Goal: Transaction & Acquisition: Purchase product/service

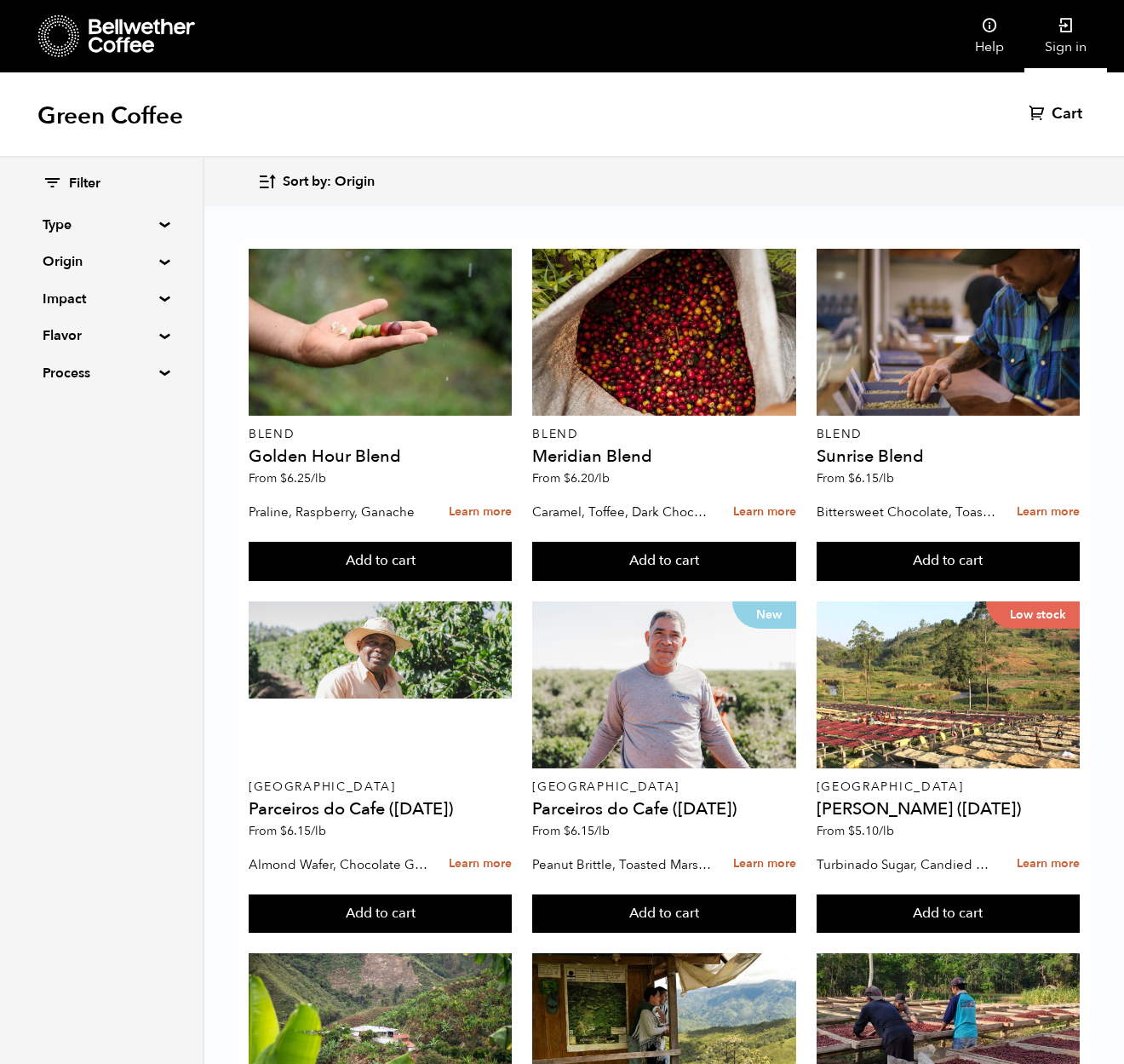
click at [1071, 28] on icon at bounding box center [1066, 25] width 17 height 17
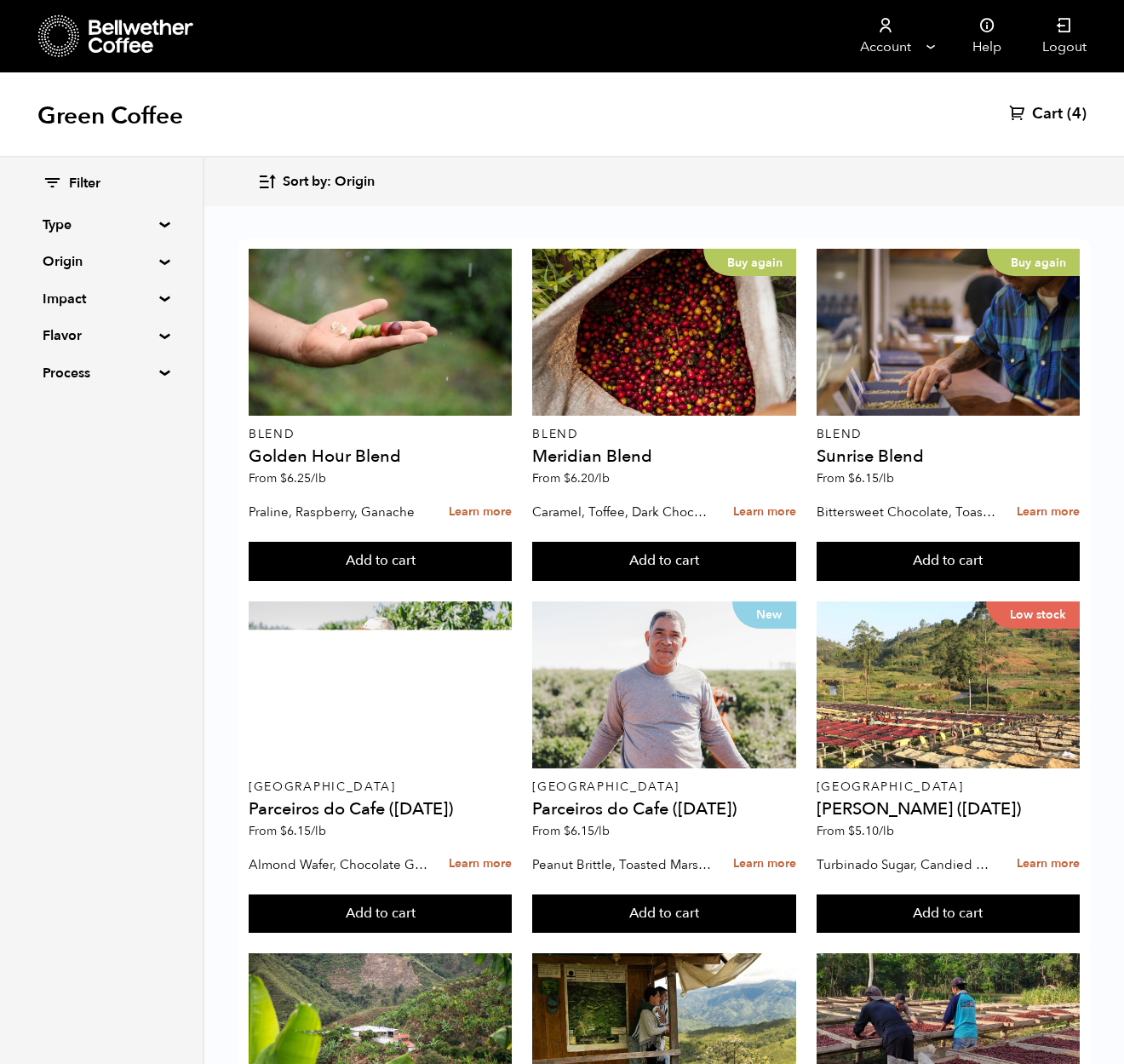
click at [1050, 115] on span "Cart" at bounding box center [1047, 113] width 31 height 20
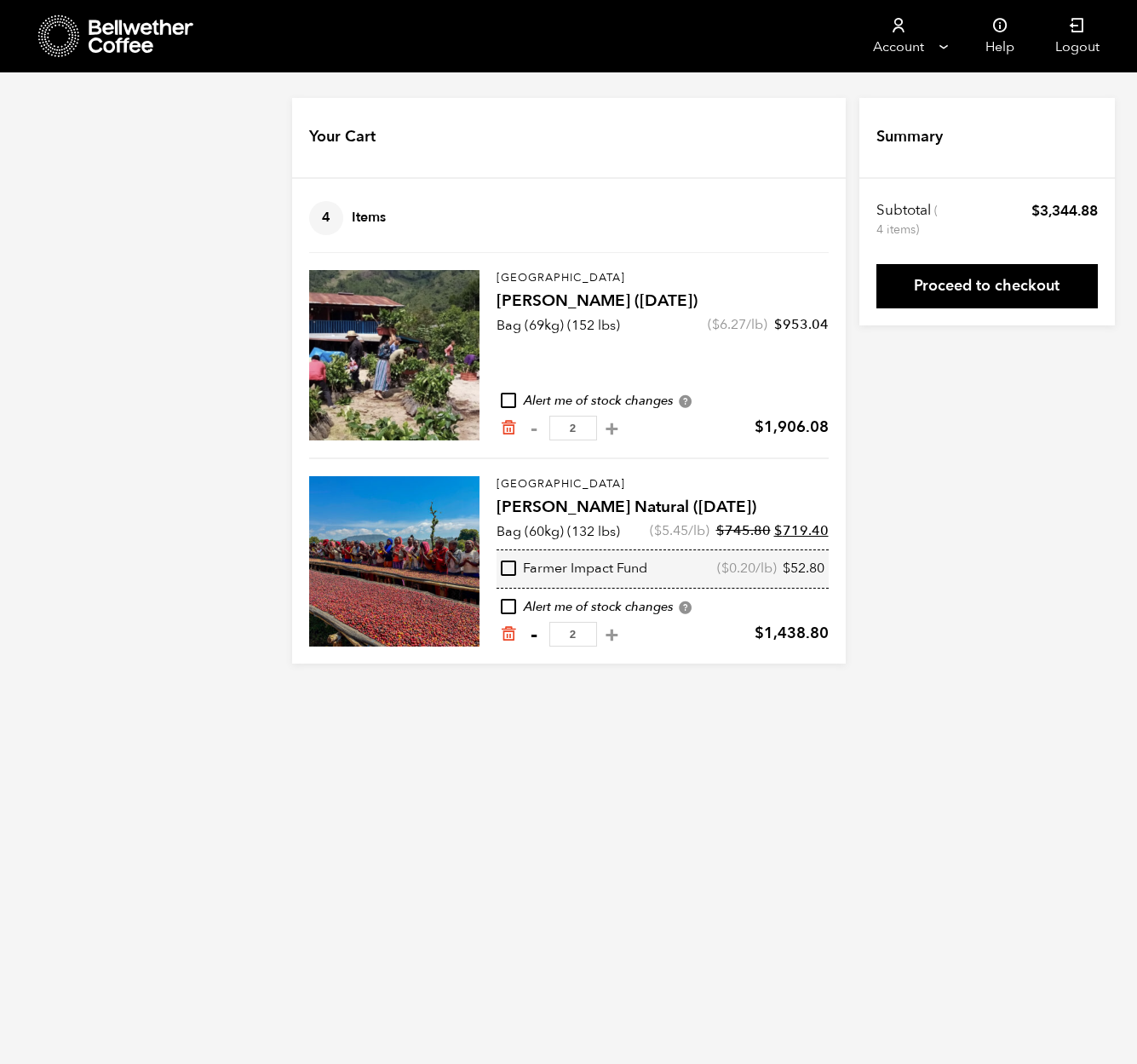
click at [535, 636] on button "-" at bounding box center [535, 634] width 21 height 17
type input "1"
click at [114, 39] on icon at bounding box center [142, 36] width 106 height 34
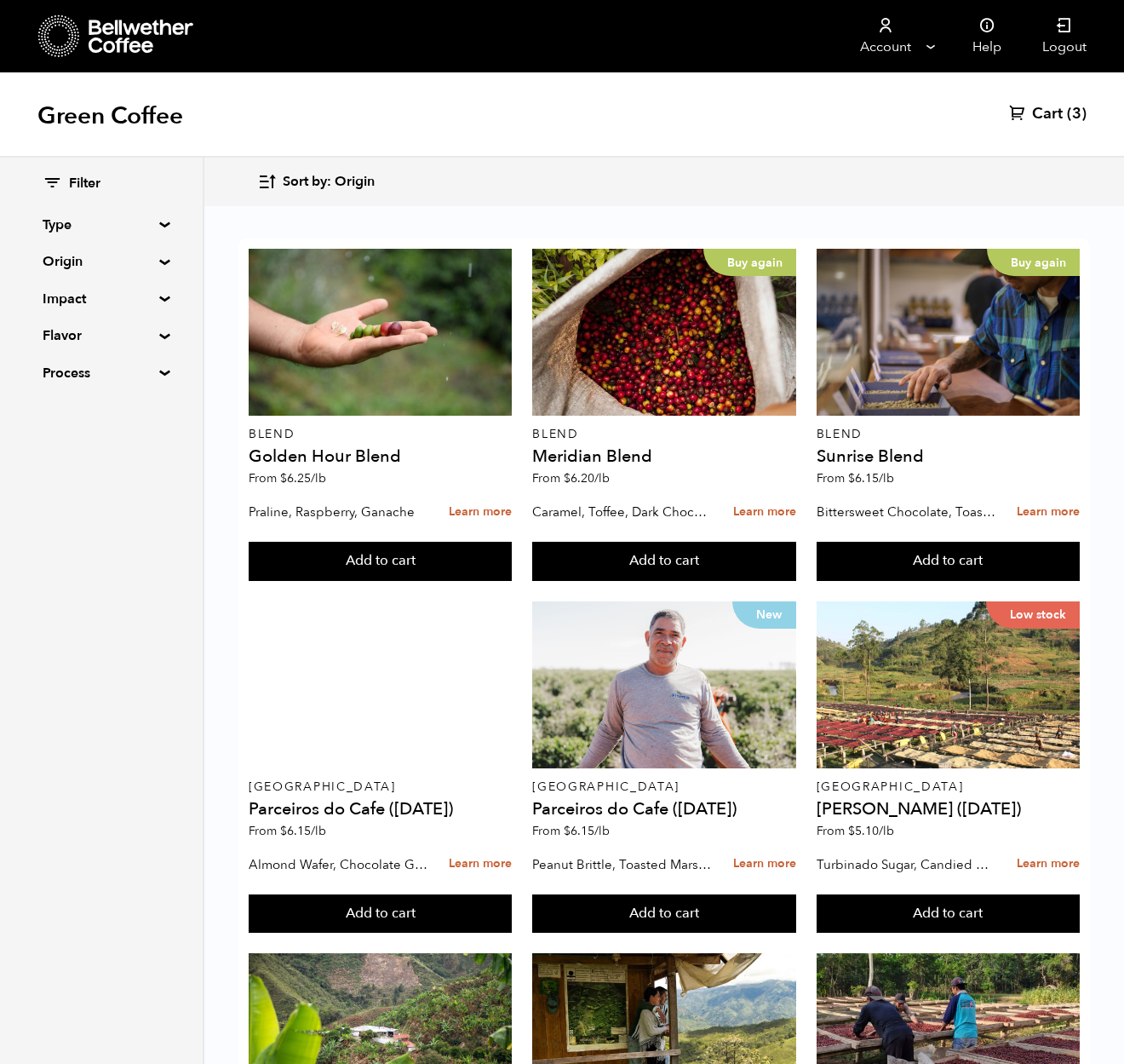
scroll to position [1271, 0]
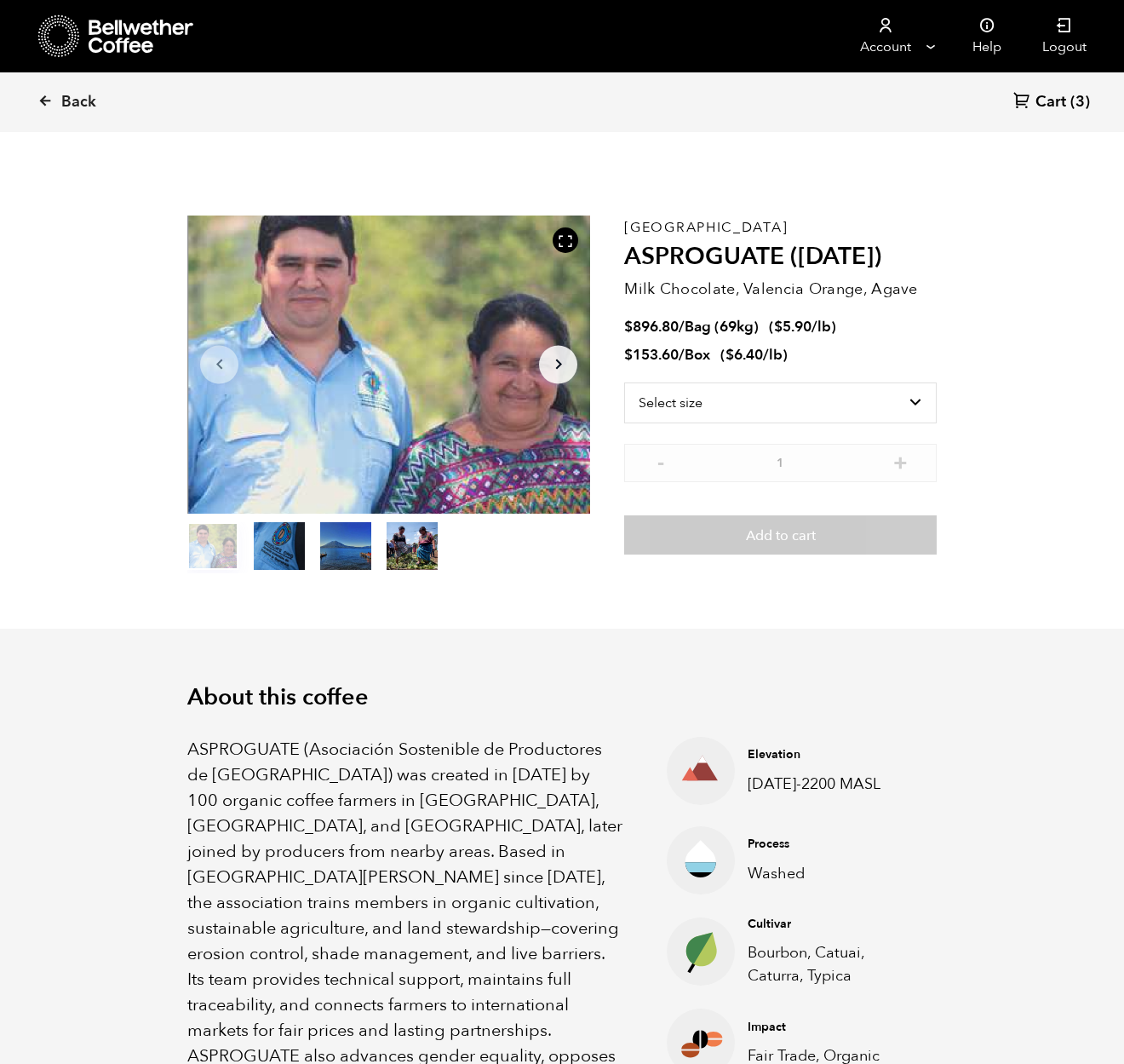
scroll to position [741, 729]
select select "bag-2"
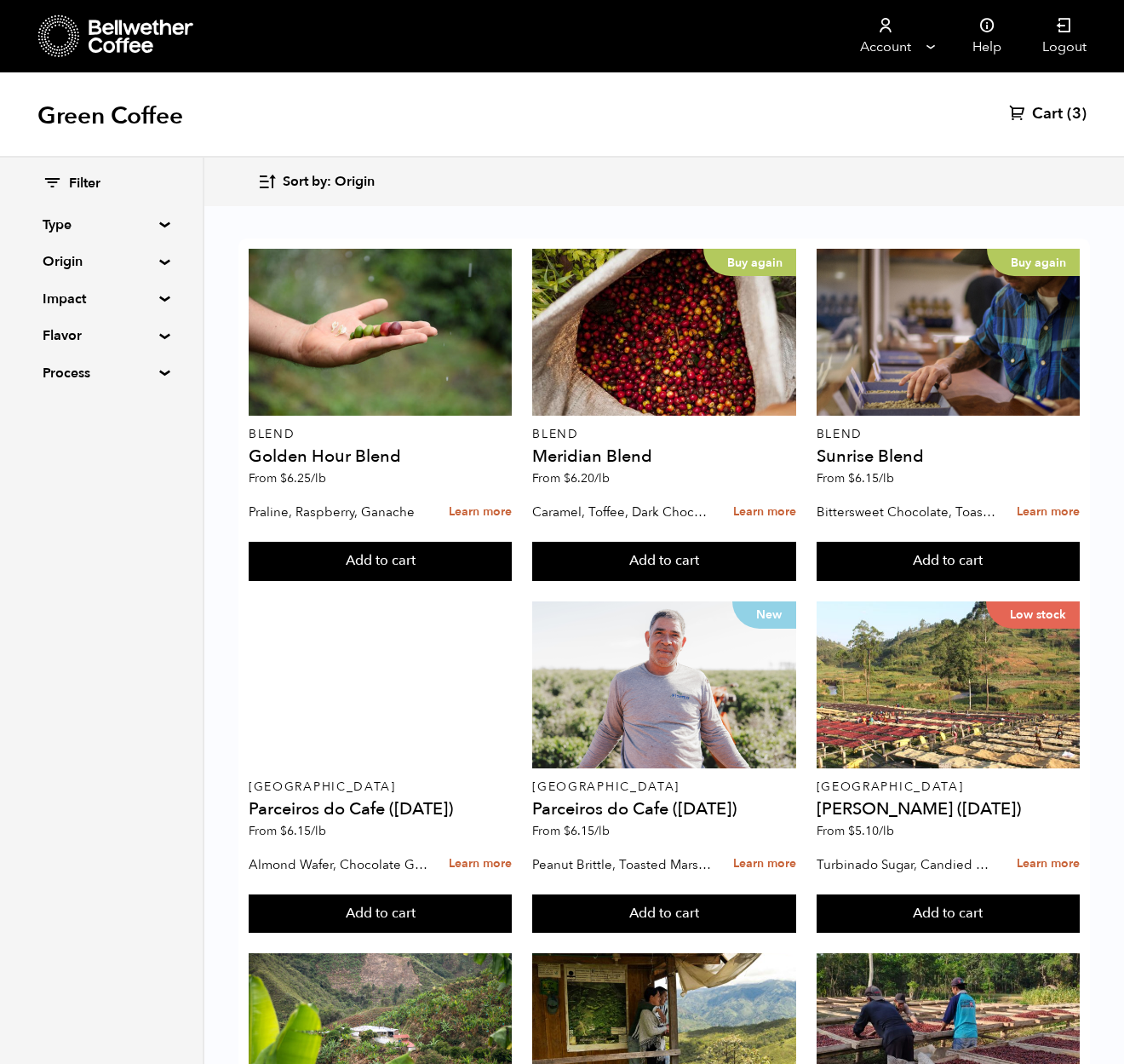
scroll to position [1290, 0]
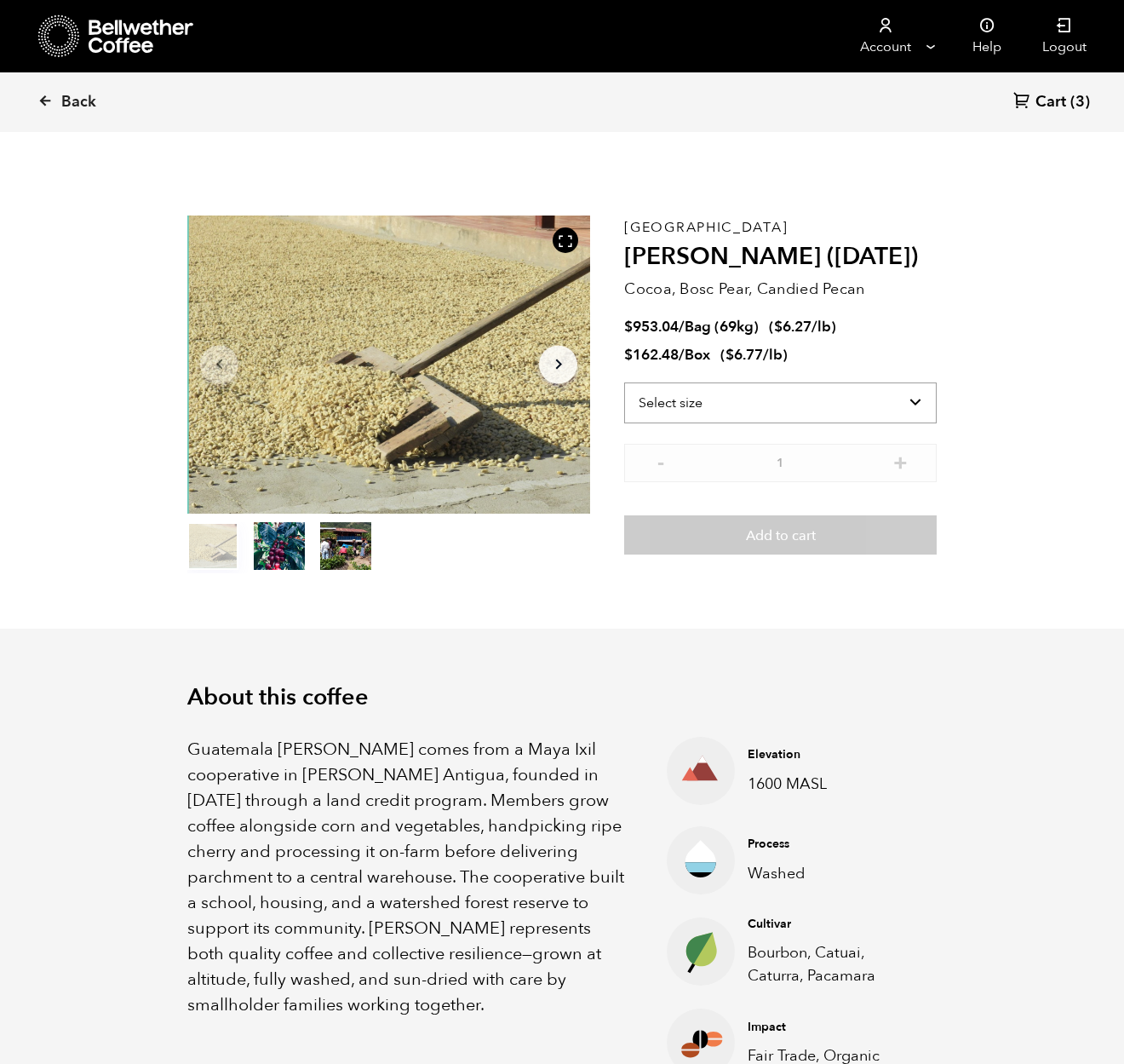
scroll to position [741, 729]
select select "bag-2"
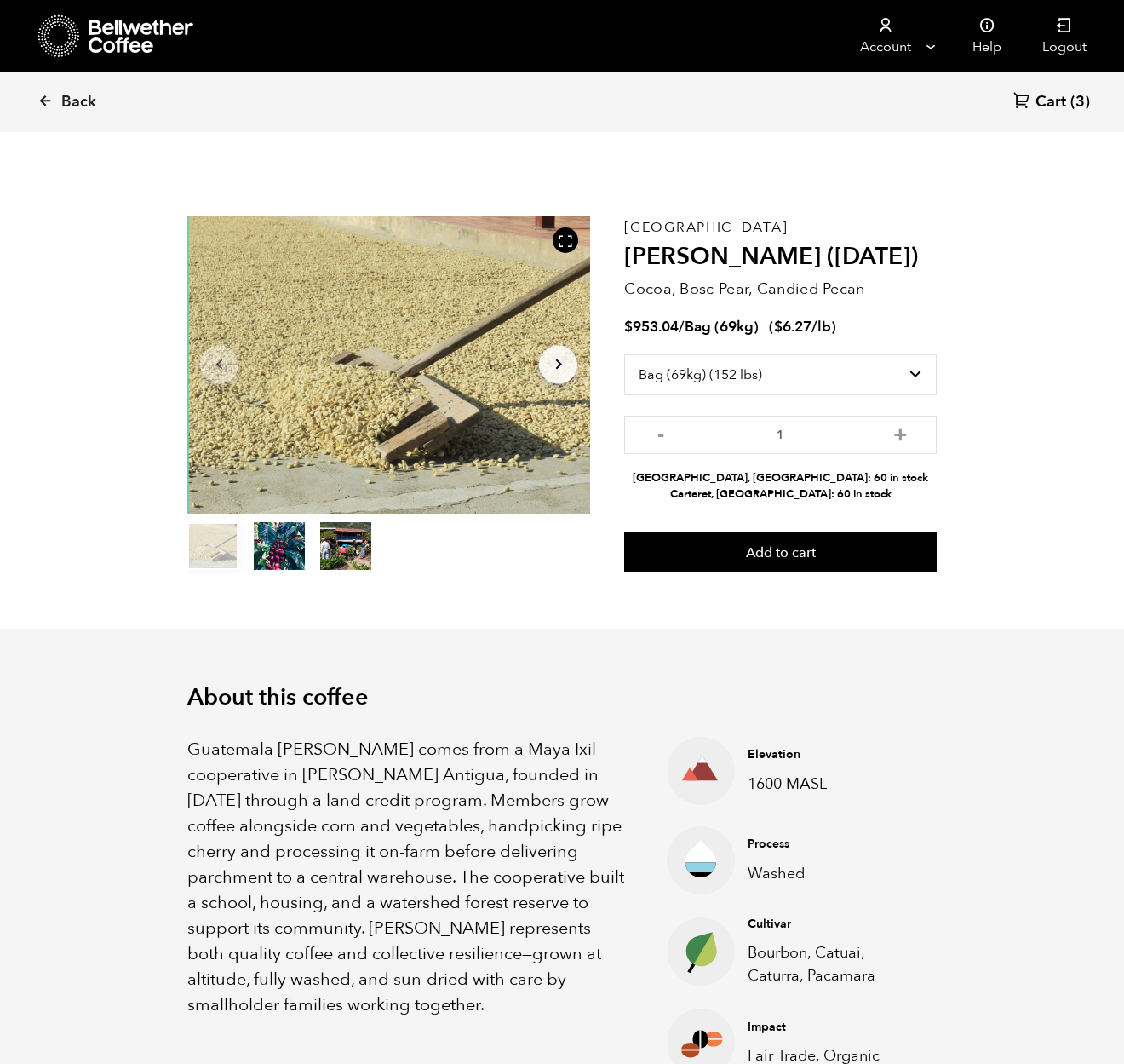
click at [1050, 107] on span "Cart" at bounding box center [1051, 102] width 31 height 20
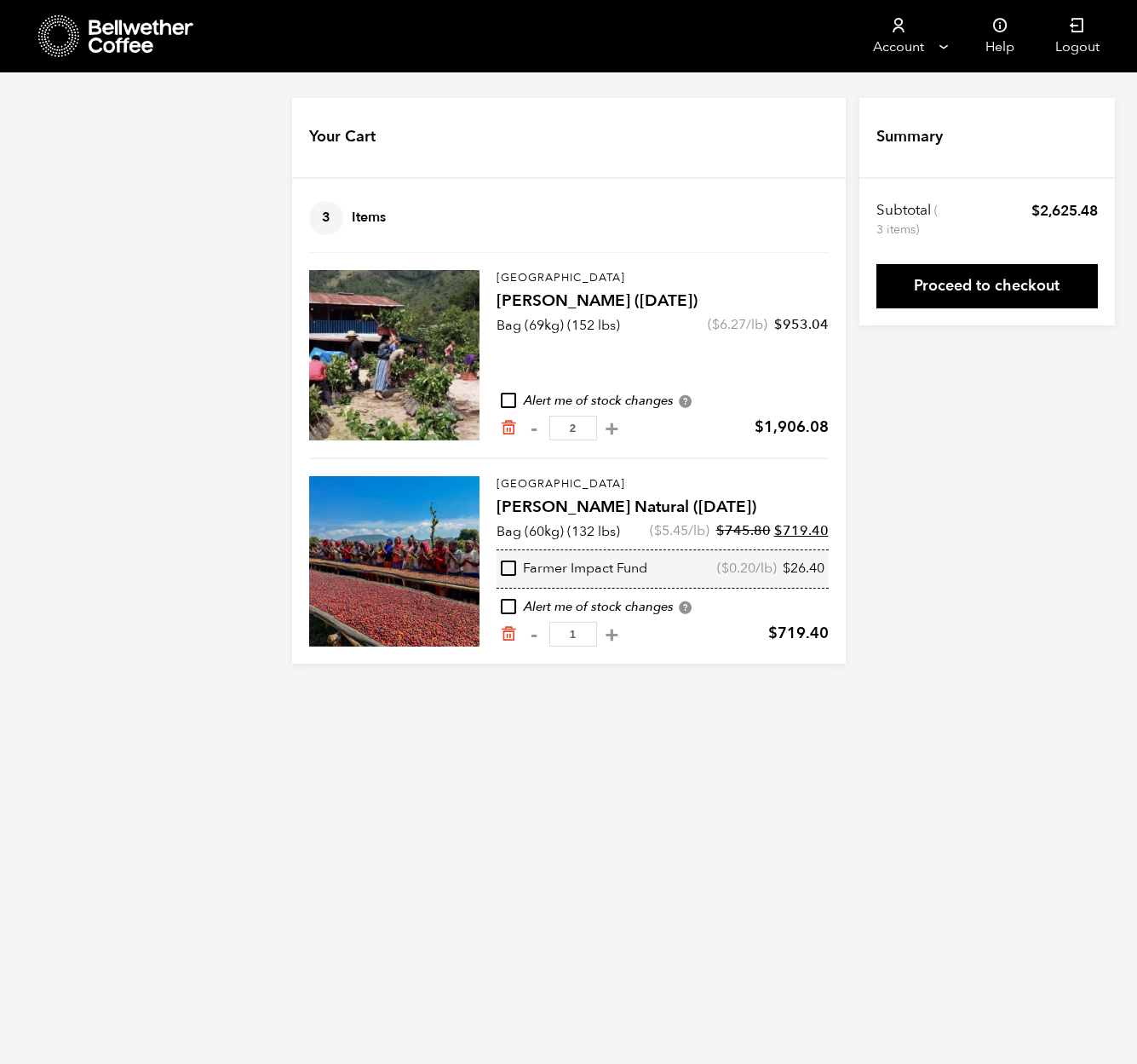
click at [601, 634] on button "+" at bounding box center [612, 634] width 21 height 17
type input "2"
click at [130, 40] on icon at bounding box center [142, 36] width 106 height 34
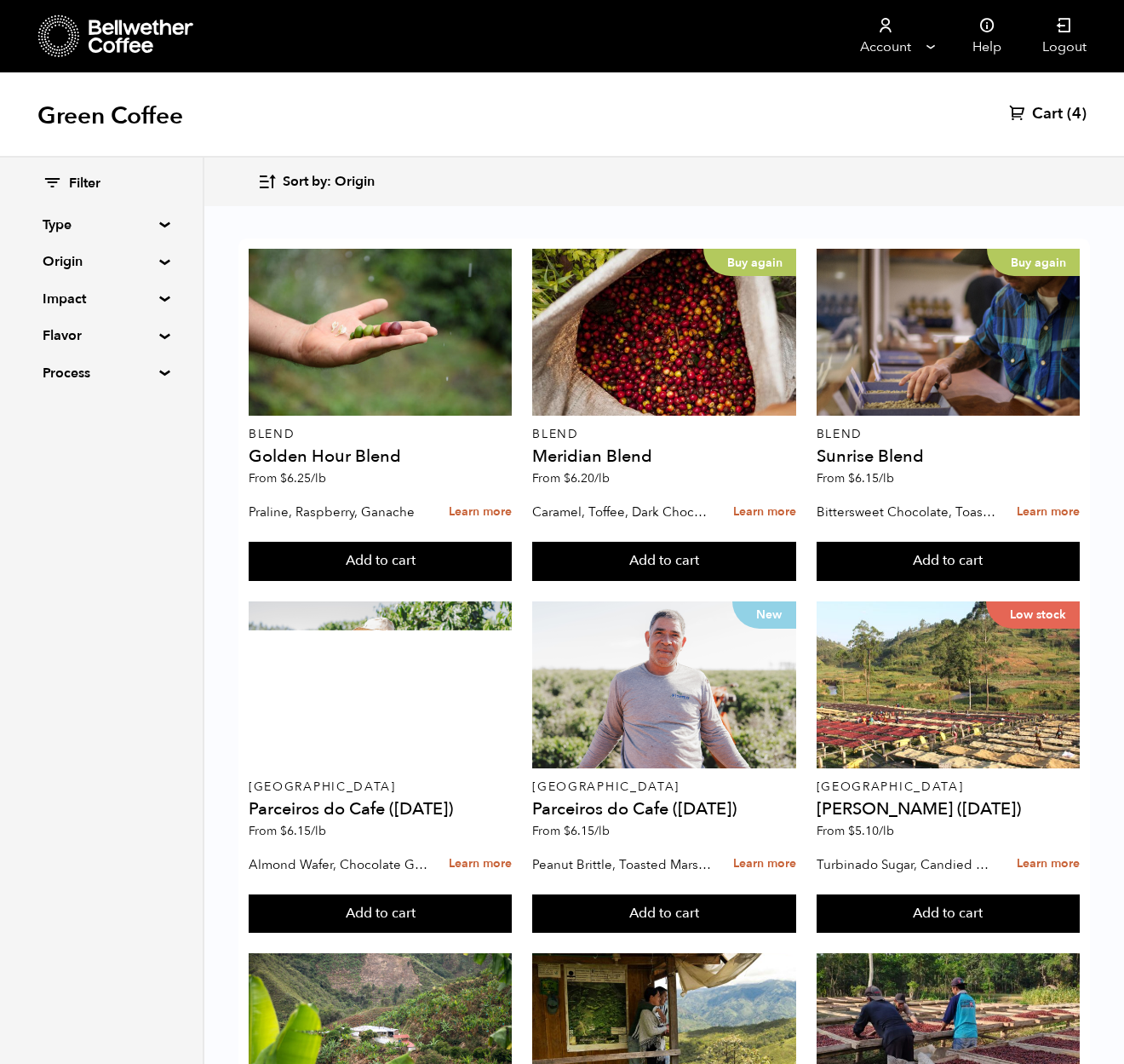
scroll to position [1328, 0]
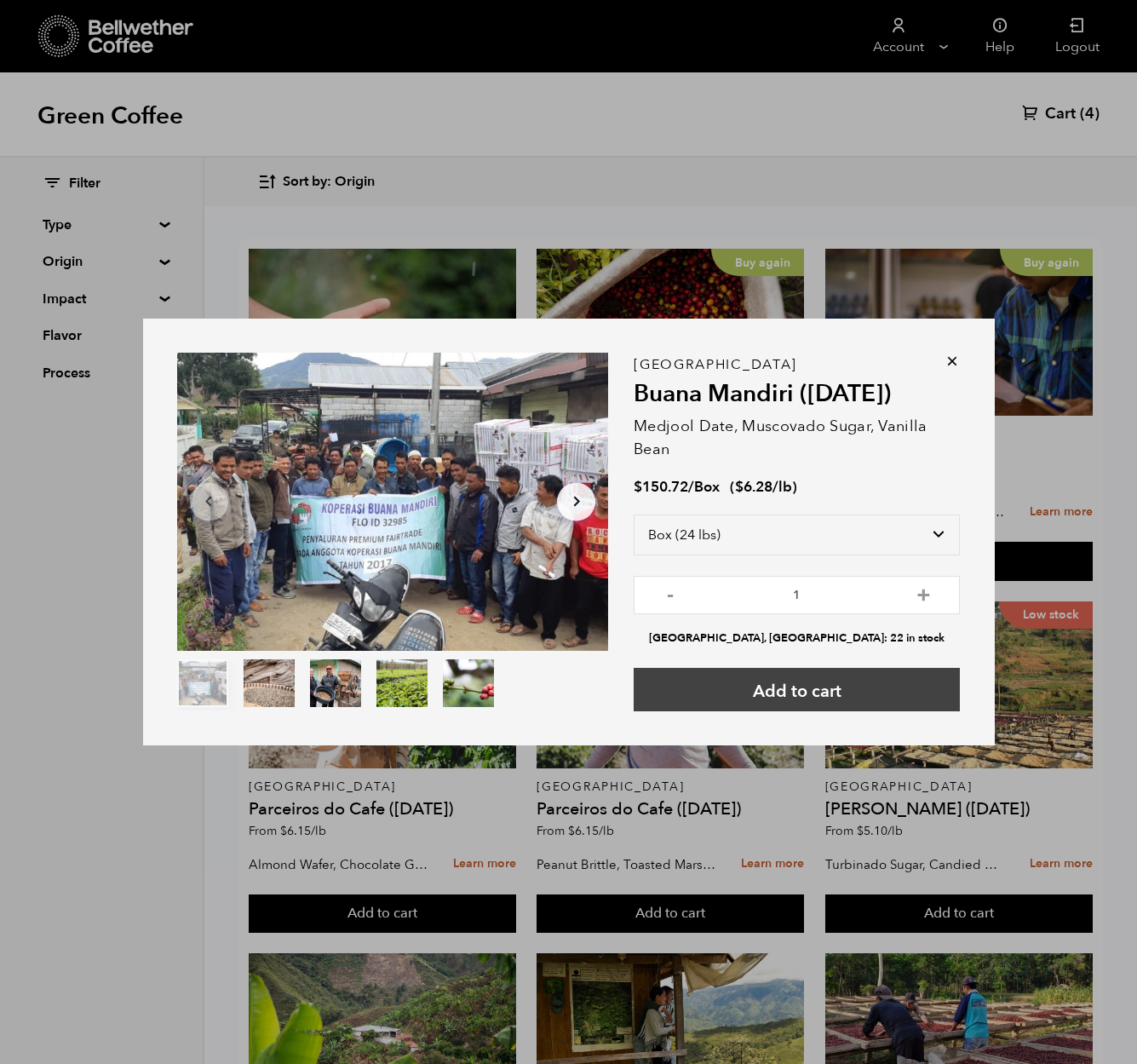
click at [891, 687] on button "Add to cart" at bounding box center [797, 689] width 326 height 43
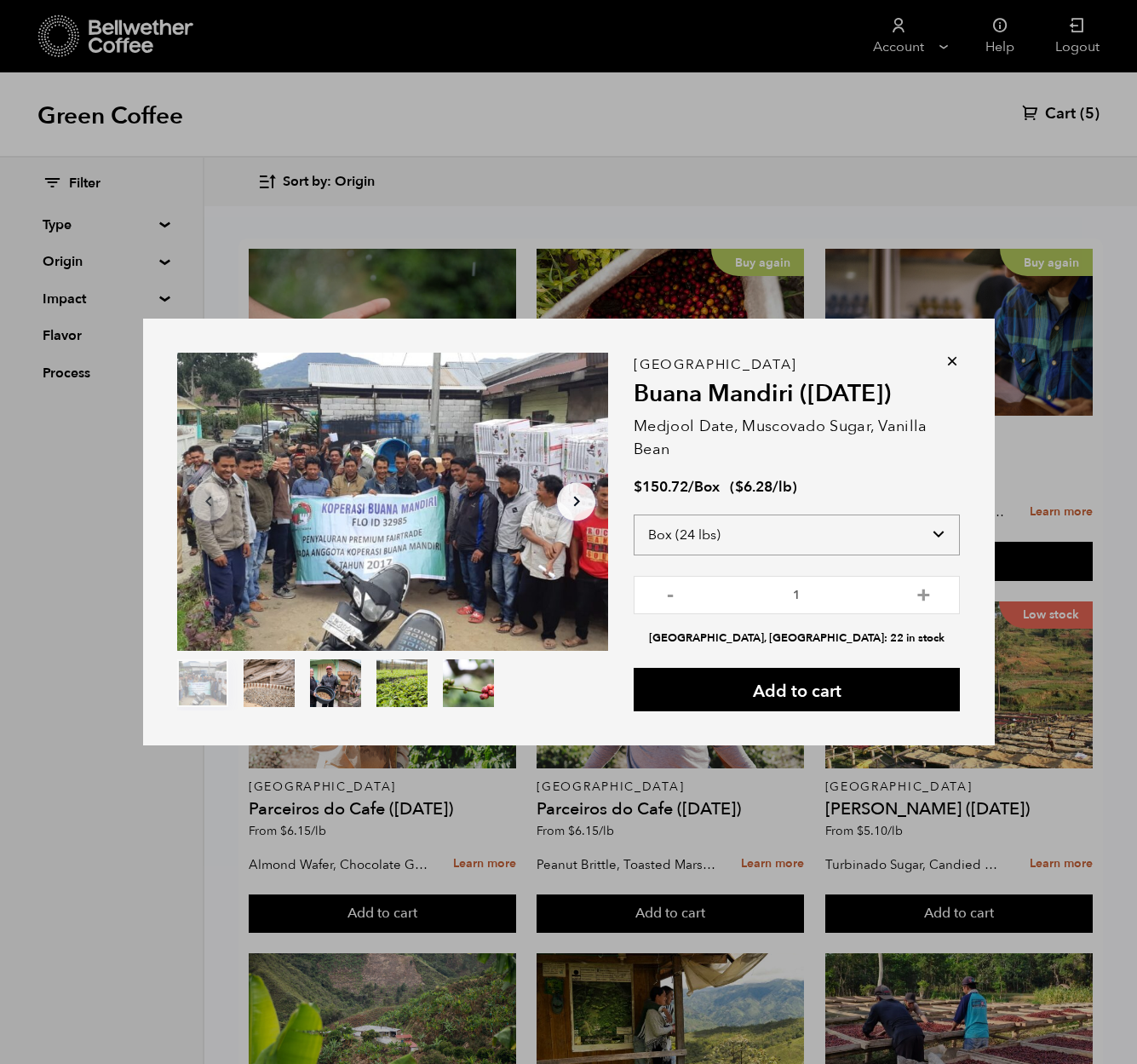
select select "bag-3"
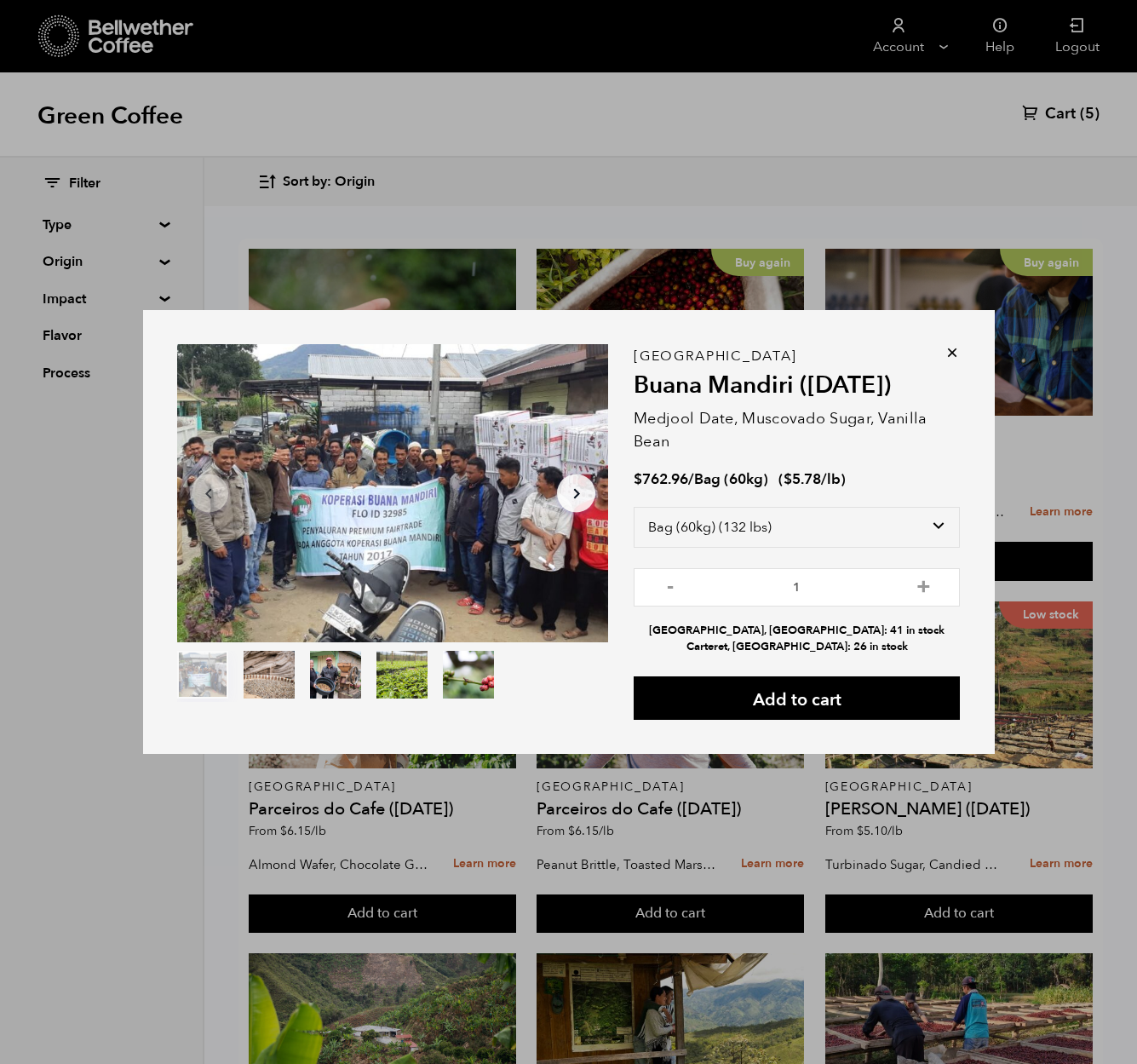
click at [1002, 872] on div "Item 1 of 5 Arrow Left Arrow Right item 0 item 1 item 2 item 3 item 4 Item 1 of…" at bounding box center [568, 532] width 1137 height 1064
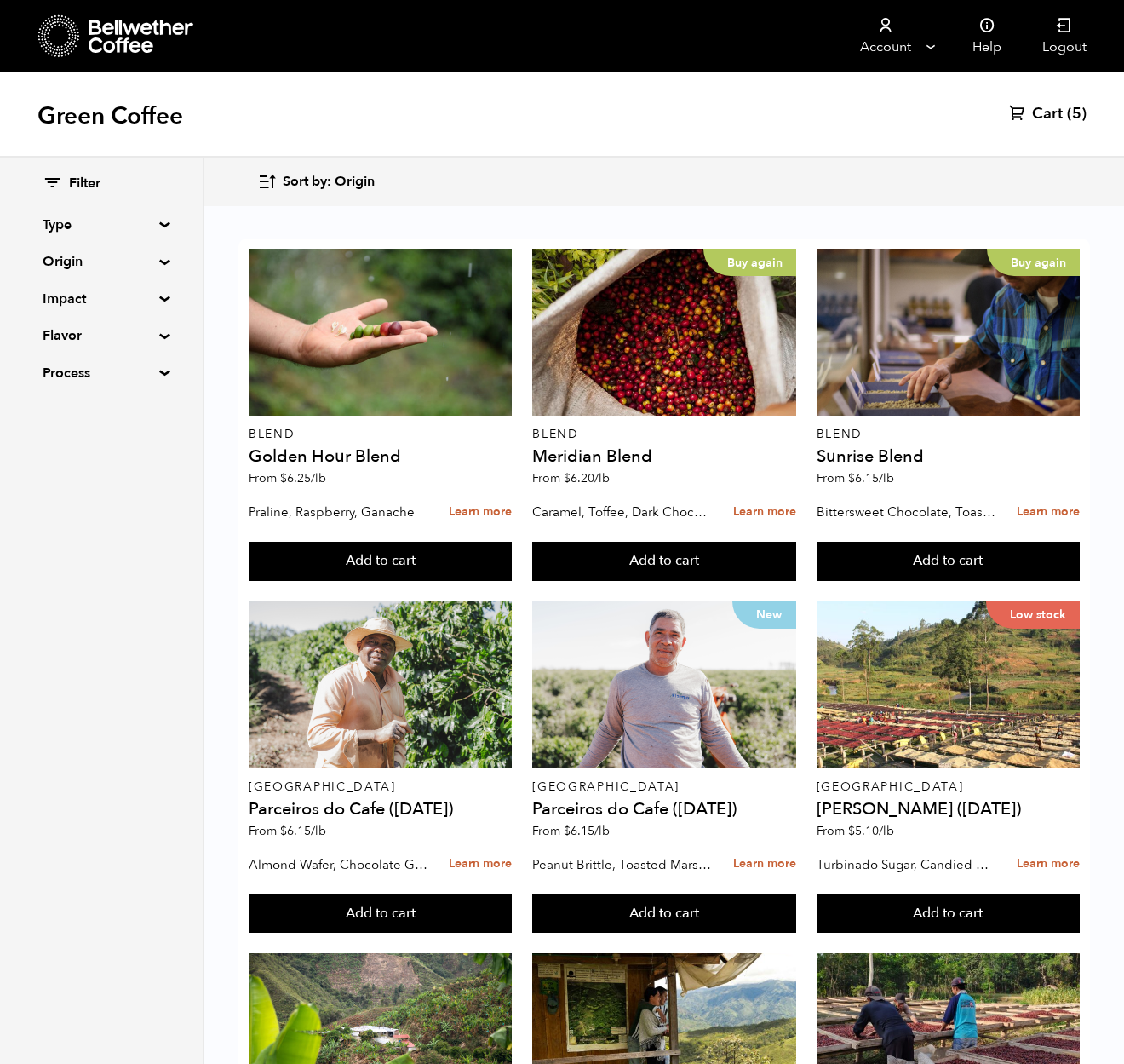
click at [1031, 116] on link "Cart (5)" at bounding box center [1048, 113] width 78 height 20
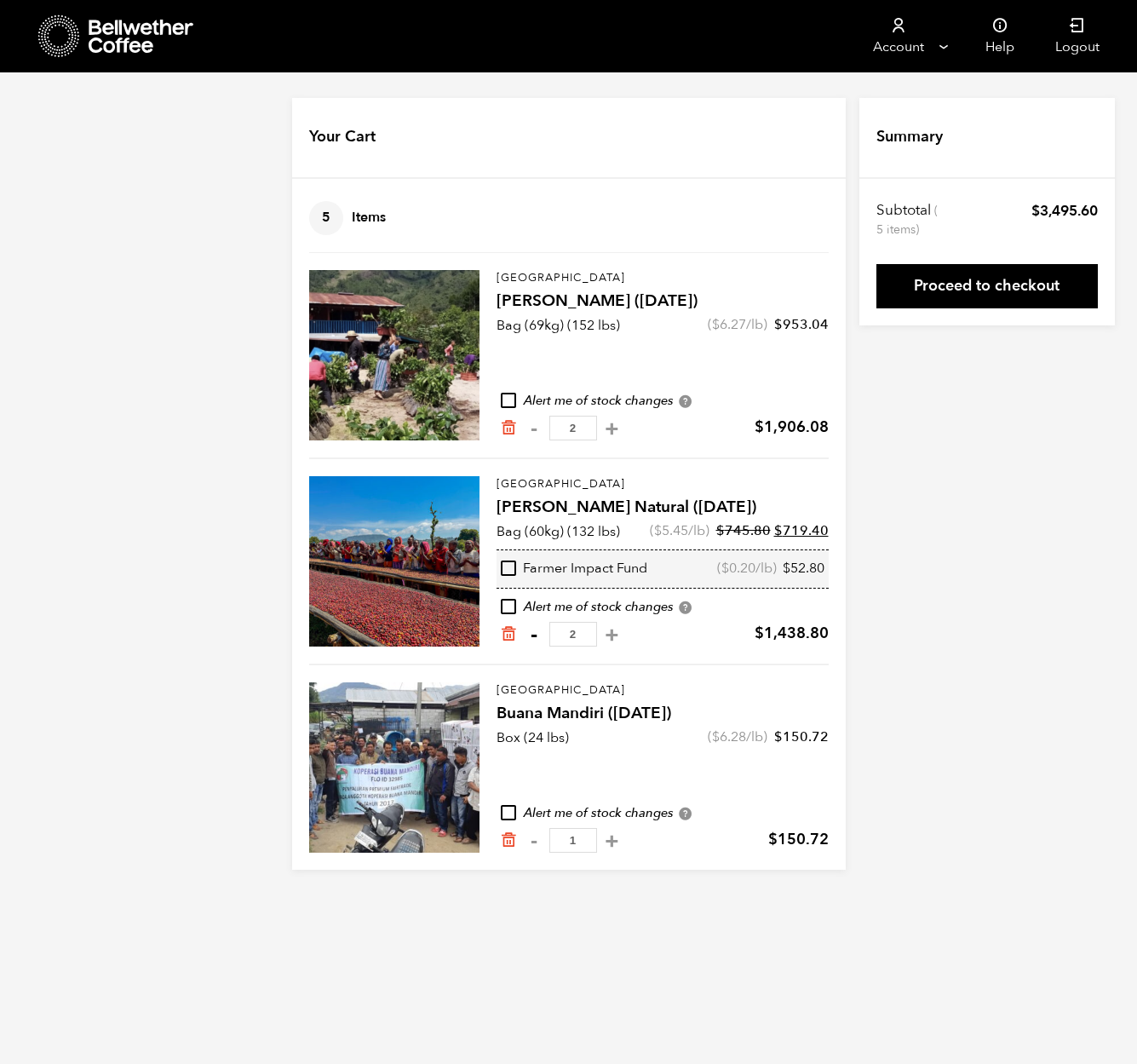
click at [536, 636] on button "-" at bounding box center [535, 634] width 21 height 17
type input "1"
click at [142, 39] on icon at bounding box center [142, 36] width 106 height 34
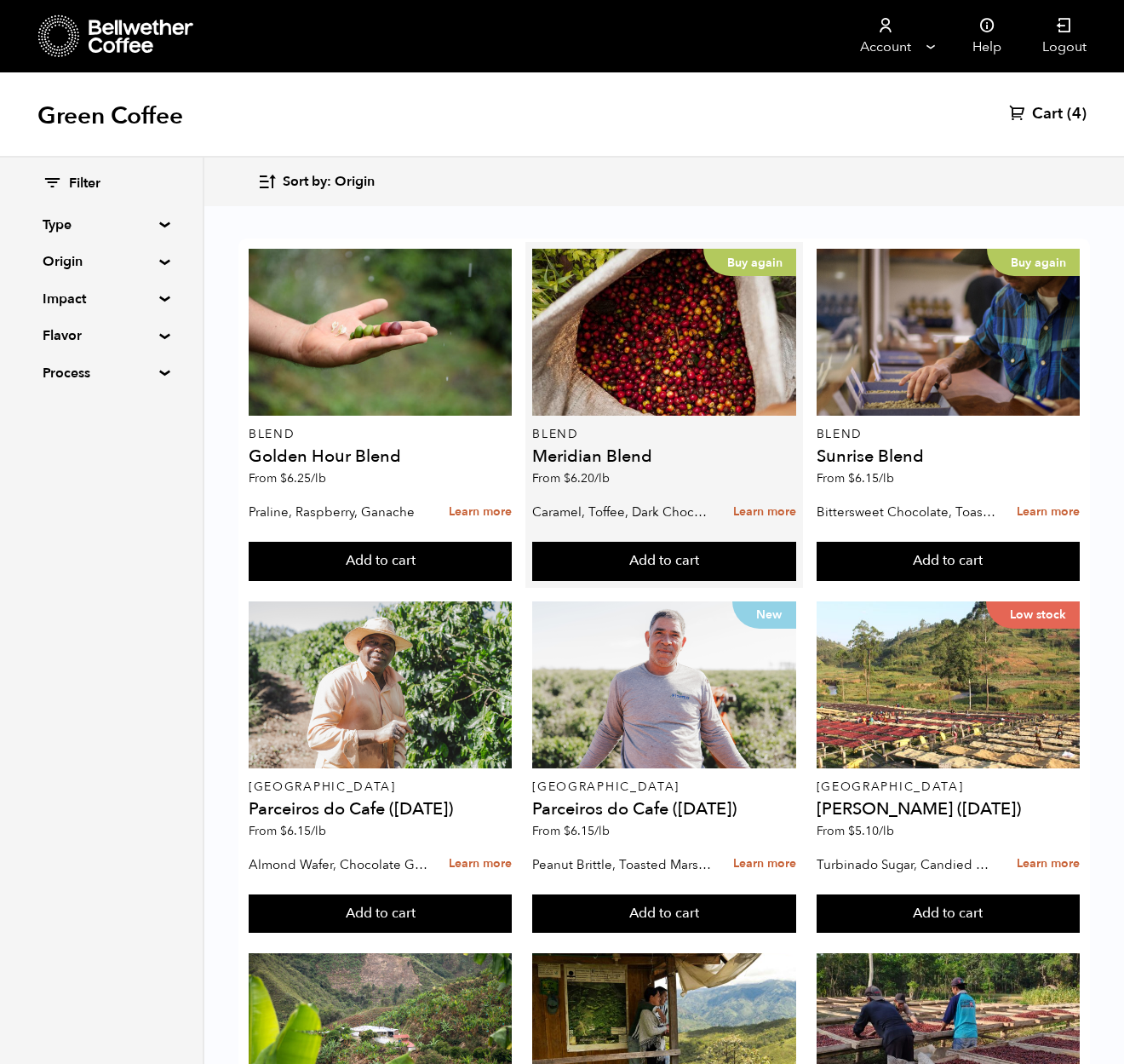
scroll to position [1328, 0]
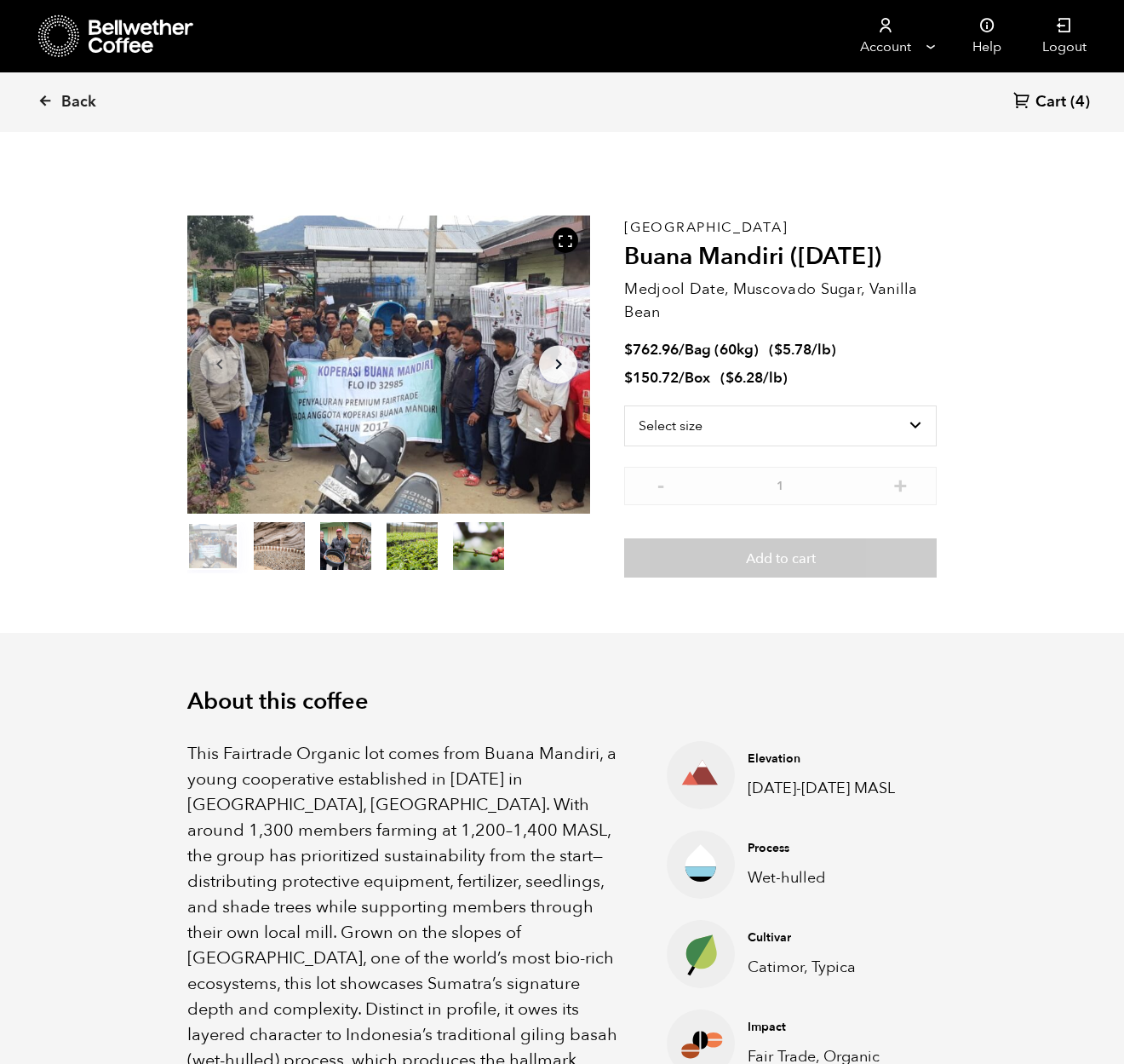
scroll to position [741, 729]
select select "bag-3"
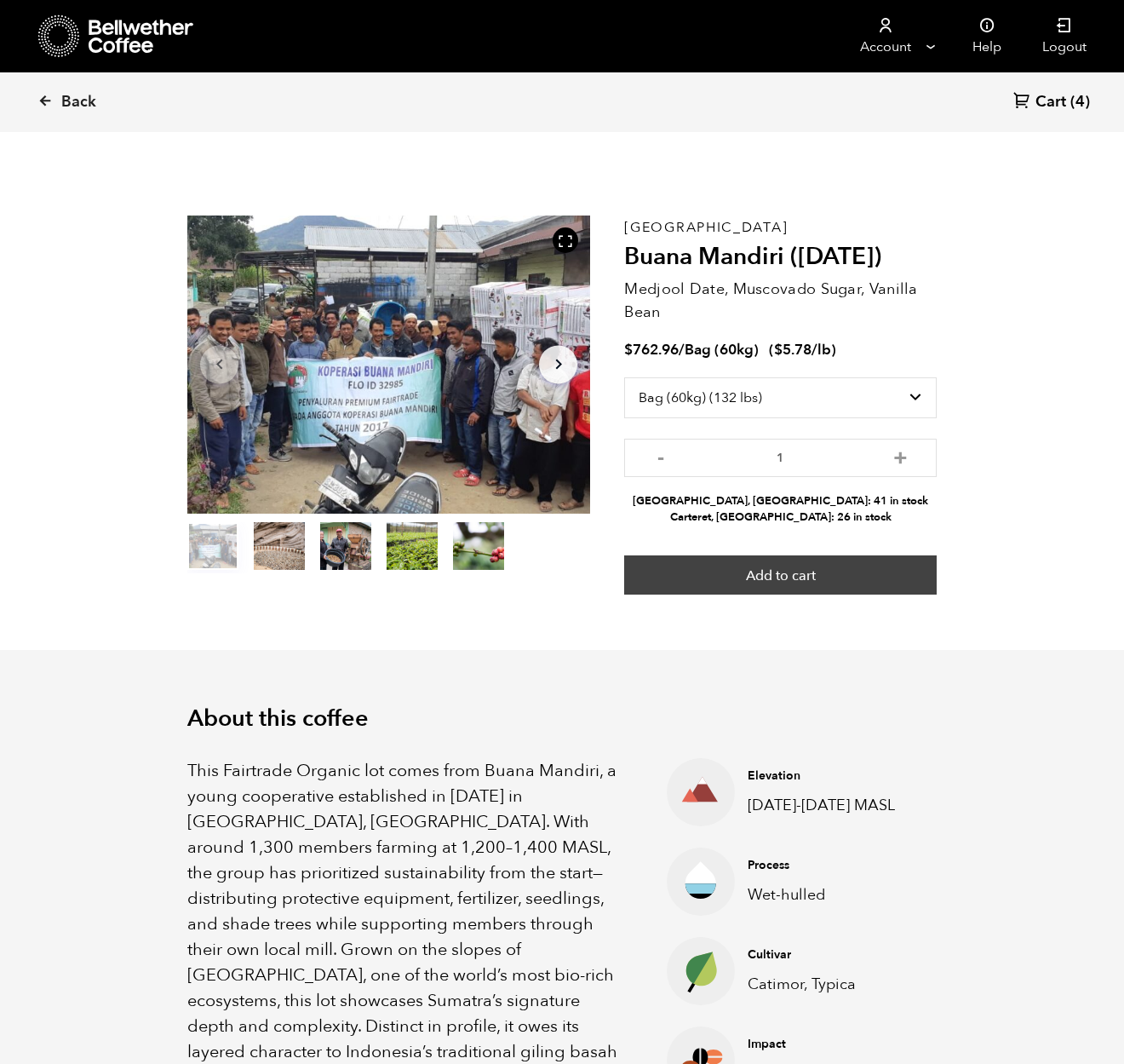
click at [818, 572] on button "Add to cart" at bounding box center [780, 574] width 312 height 39
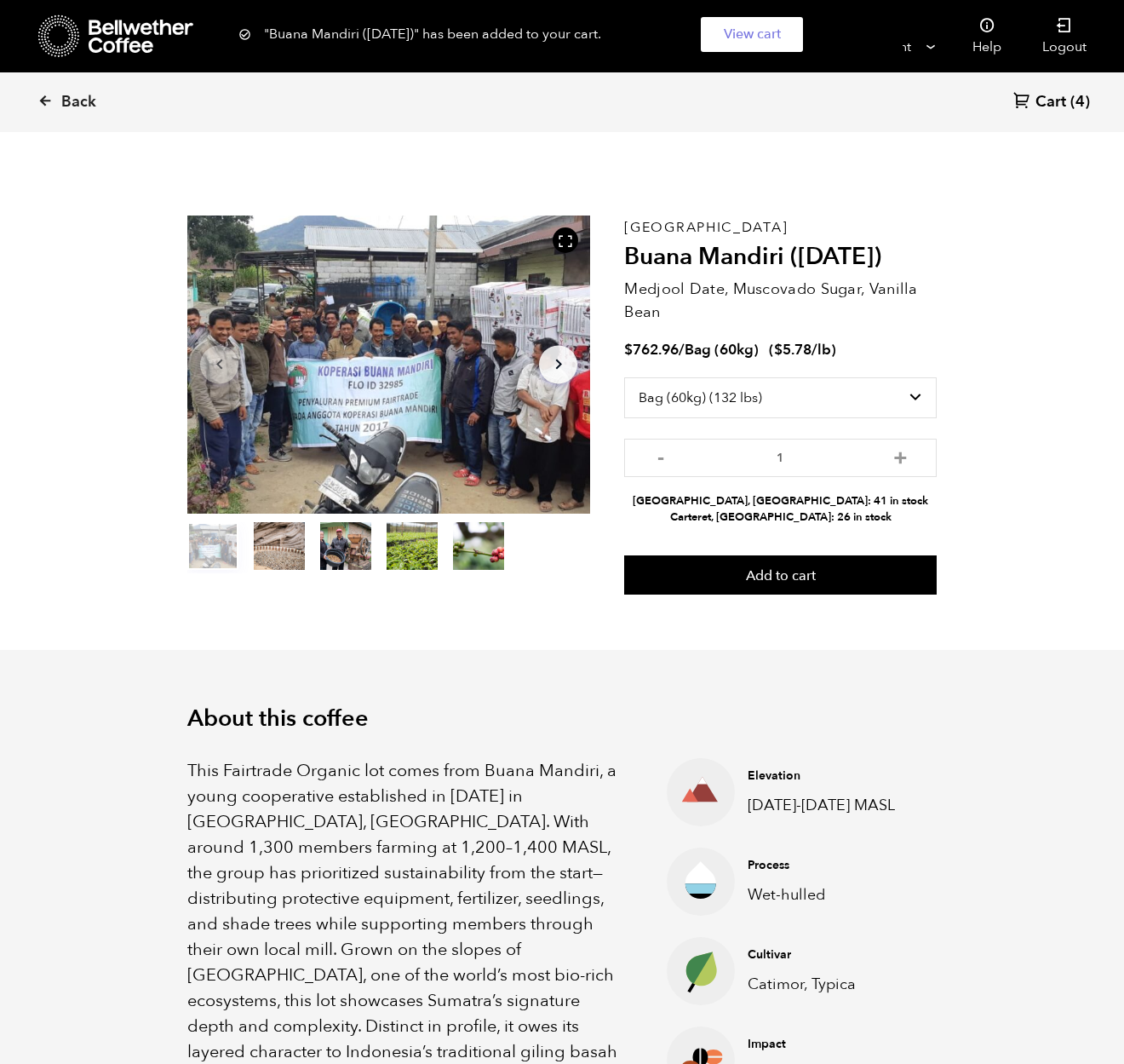
click at [1045, 101] on span "Cart" at bounding box center [1051, 102] width 31 height 20
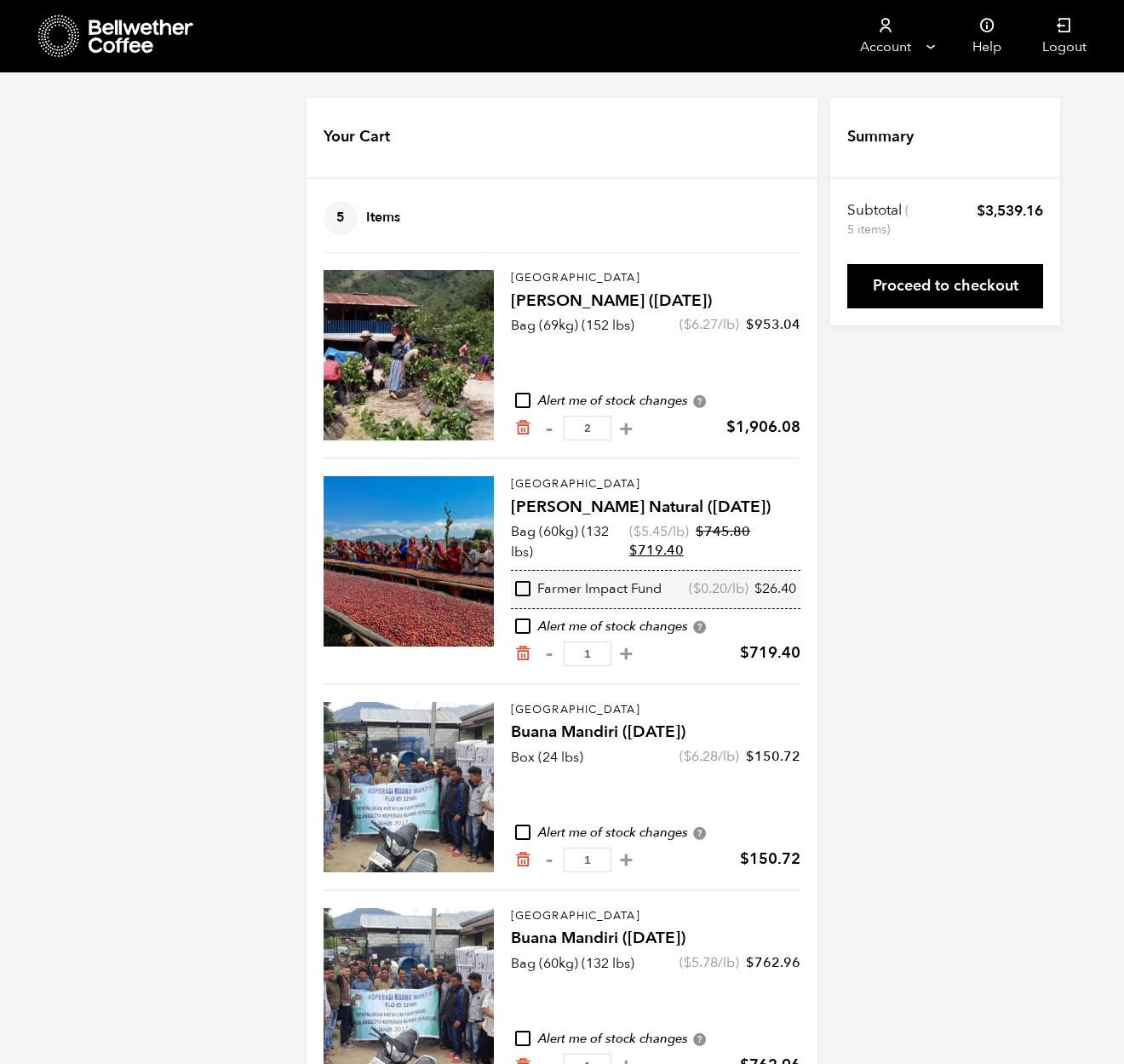
scroll to position [55, 0]
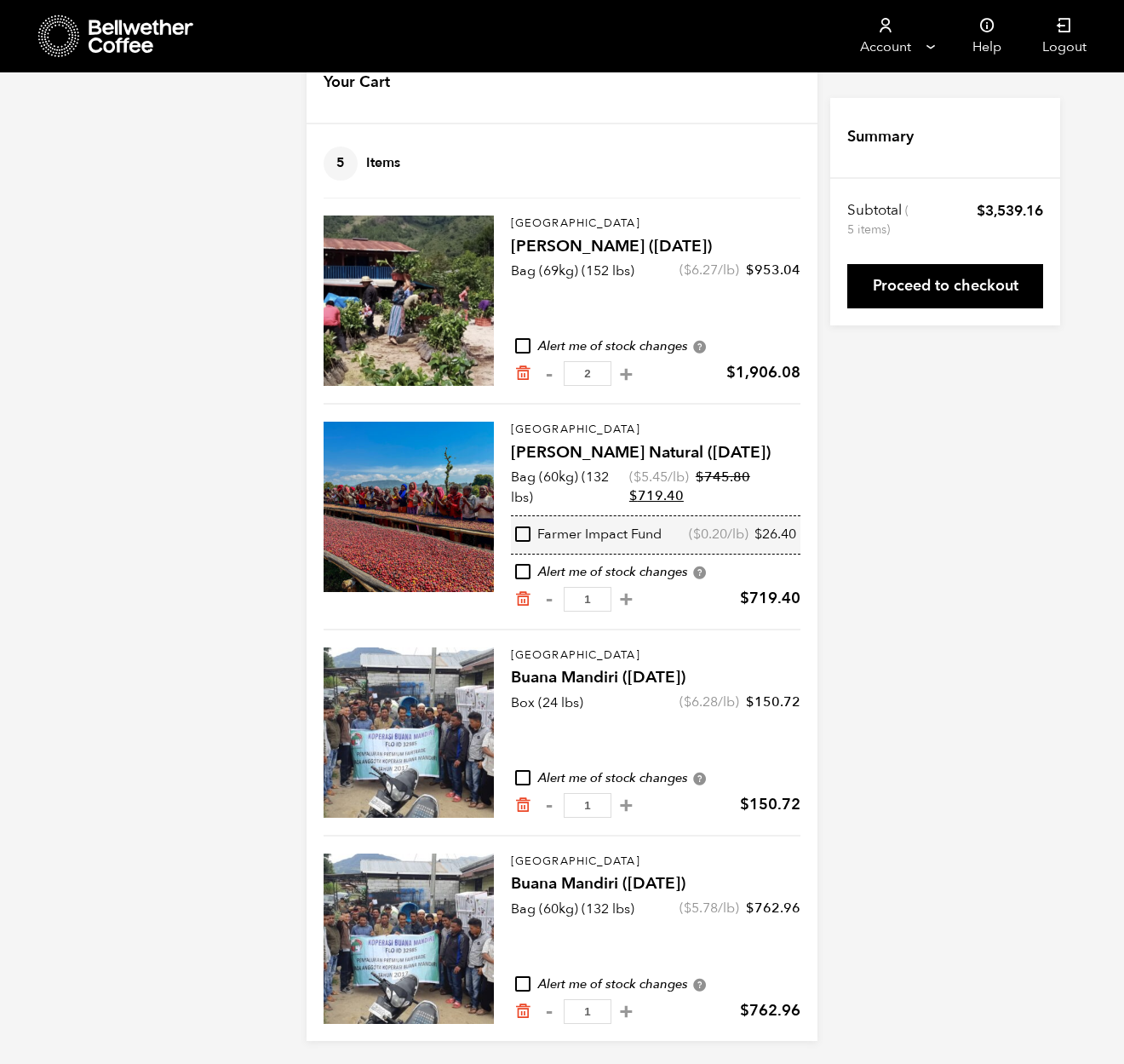
click at [524, 804] on icon "Remove from cart" at bounding box center [522, 805] width 17 height 17
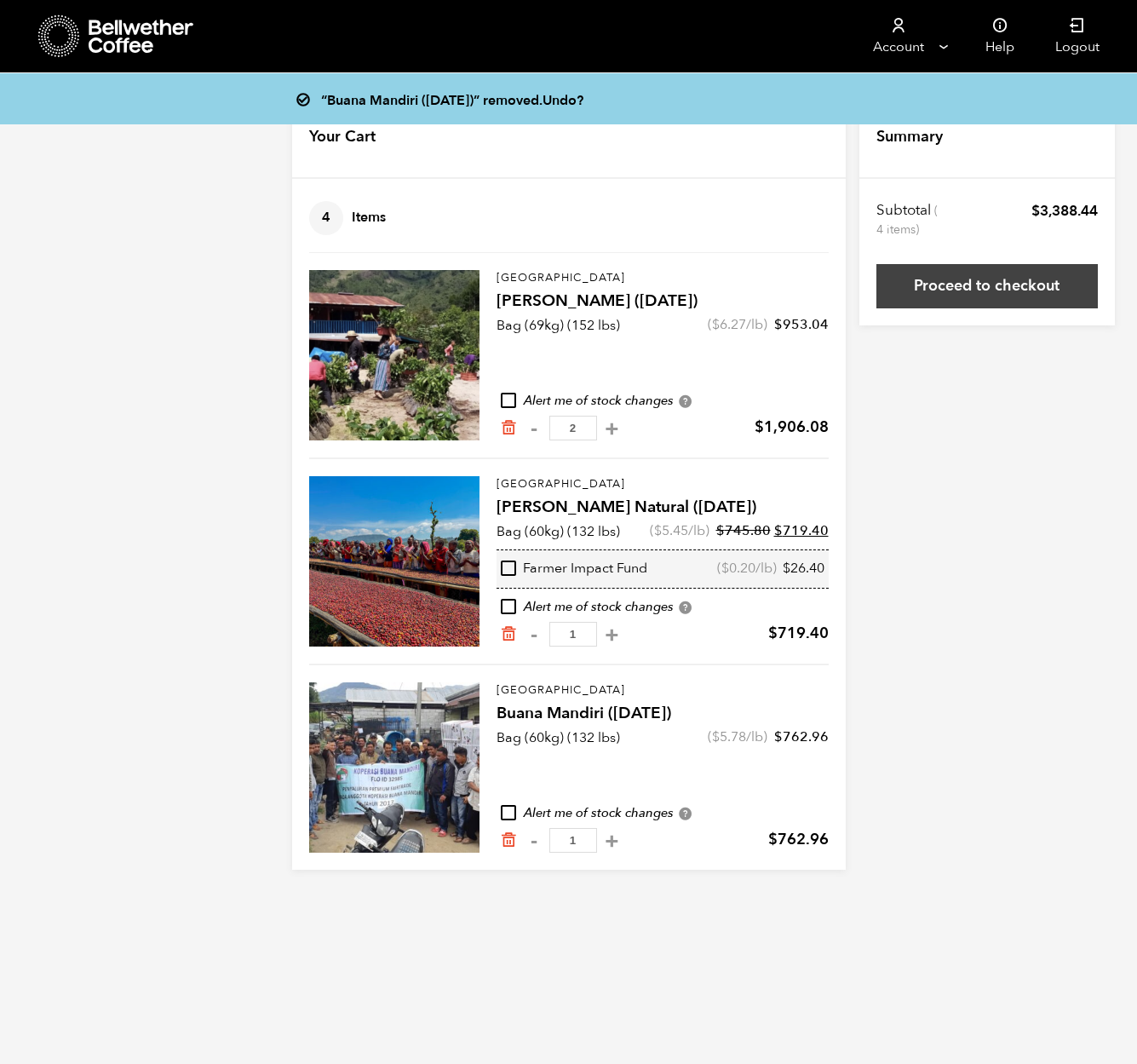
click at [952, 289] on link "Proceed to checkout" at bounding box center [987, 286] width 221 height 44
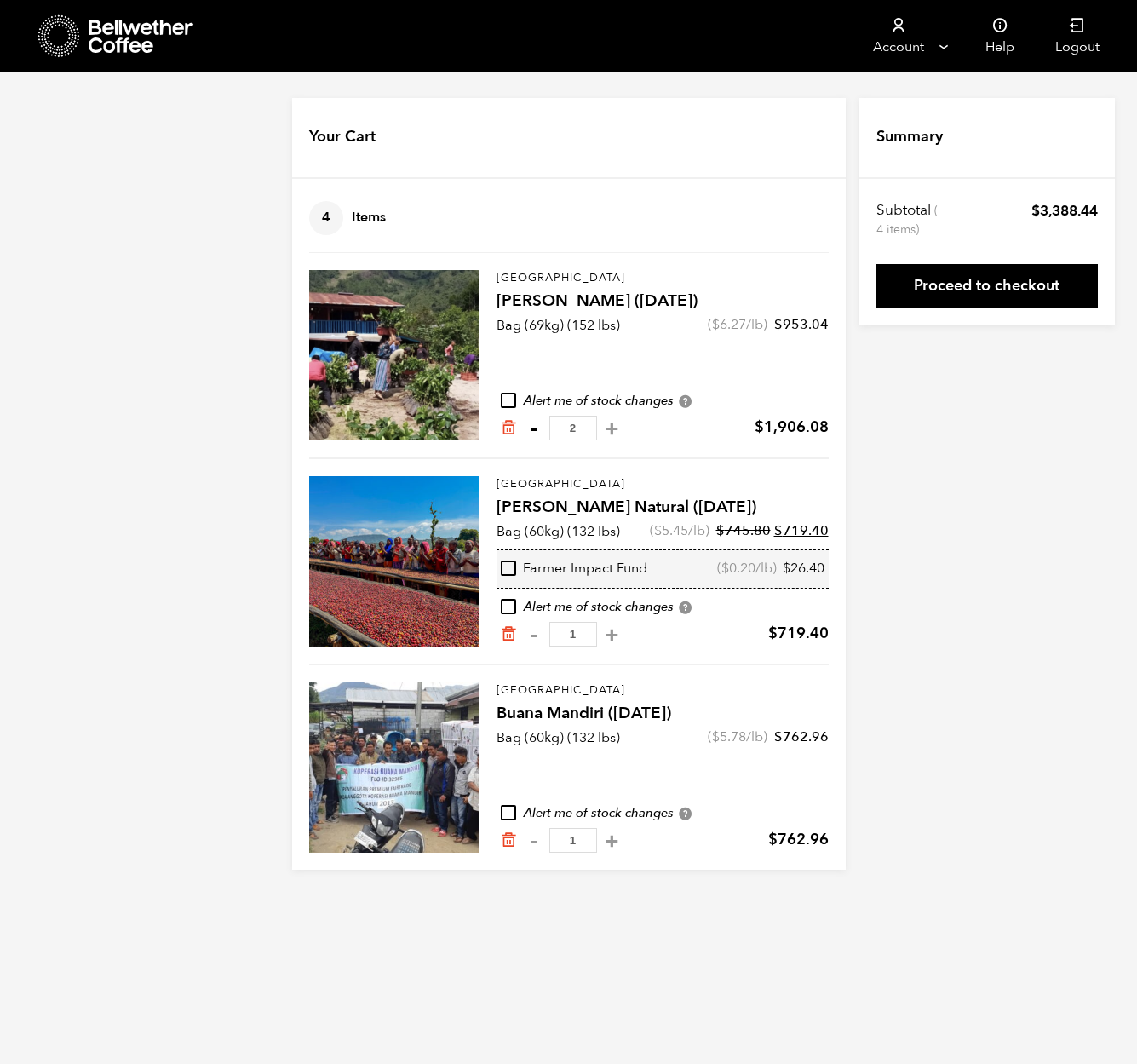
click at [528, 433] on button "-" at bounding box center [535, 428] width 21 height 17
type input "1"
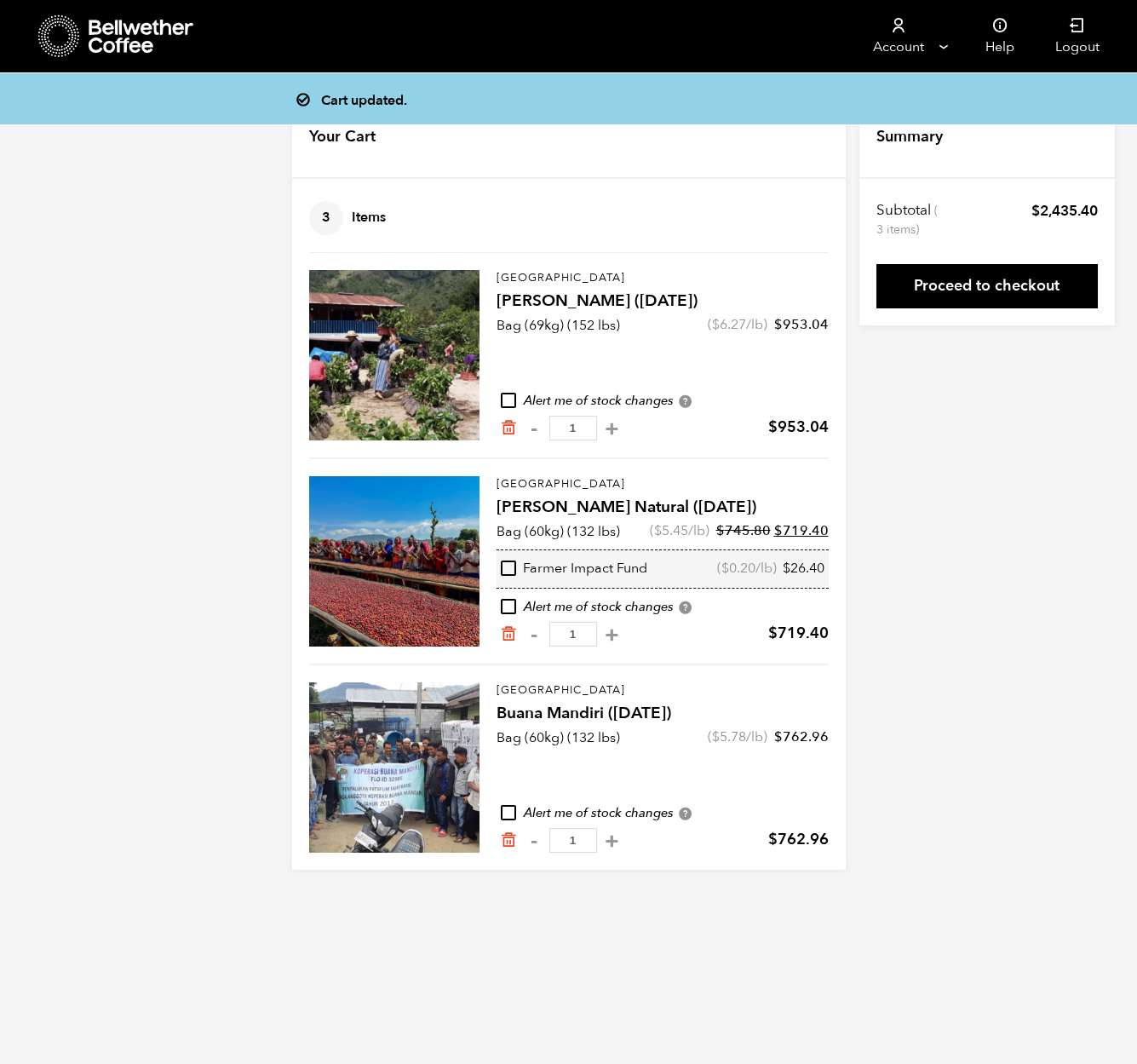
click at [133, 49] on icon at bounding box center [142, 36] width 106 height 34
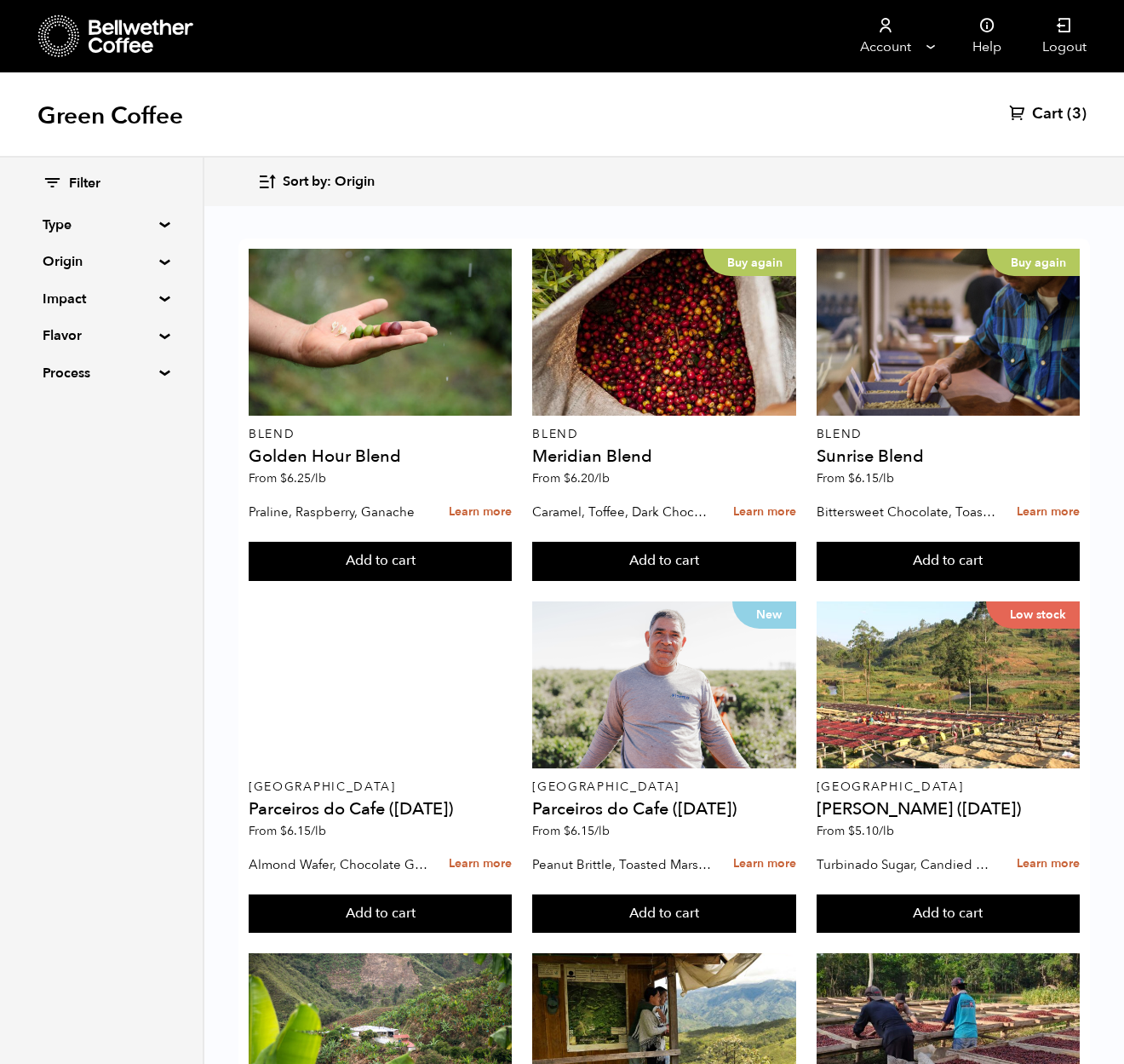
scroll to position [199, 0]
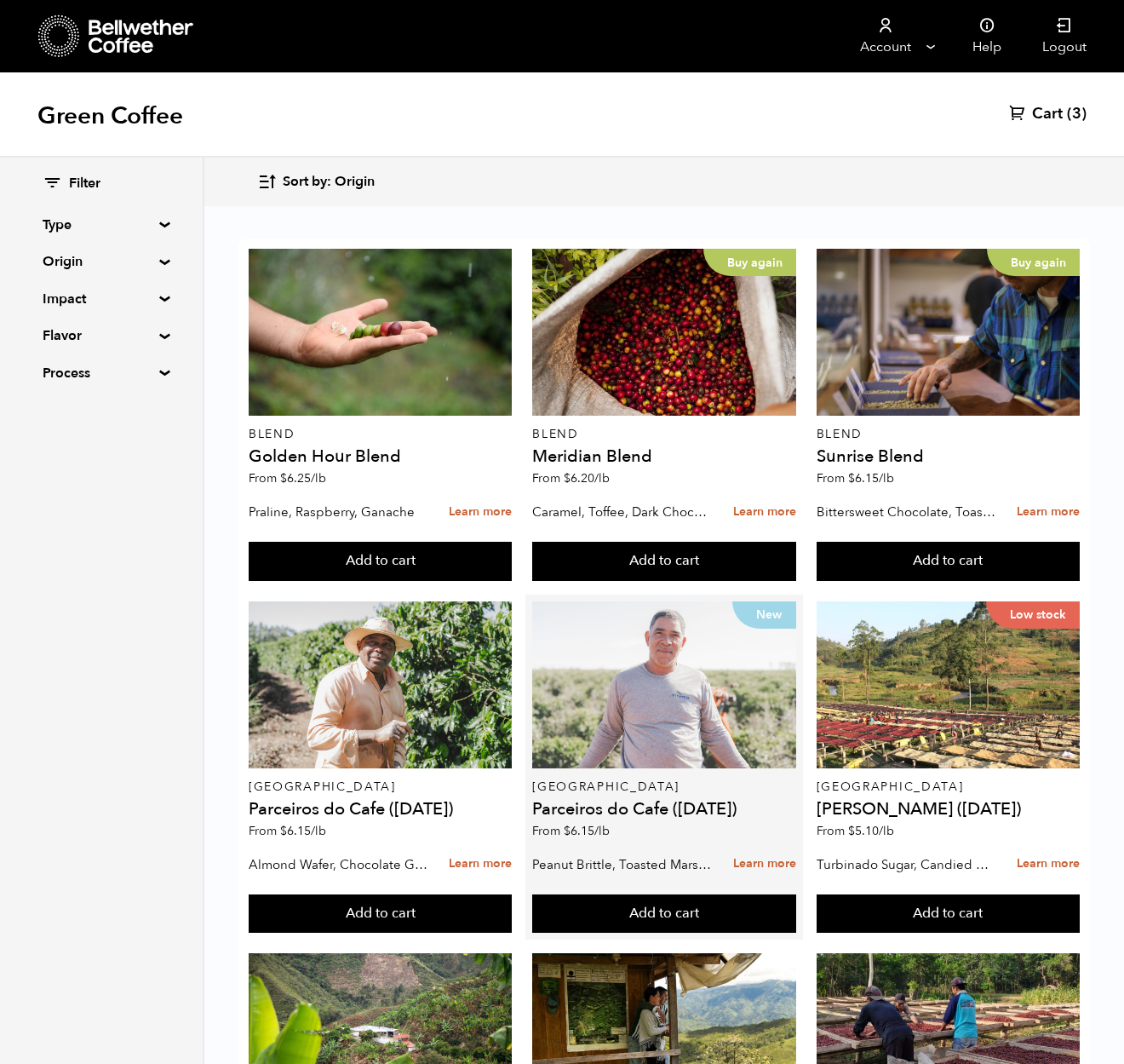
click at [547, 601] on div "New" at bounding box center [663, 684] width 263 height 167
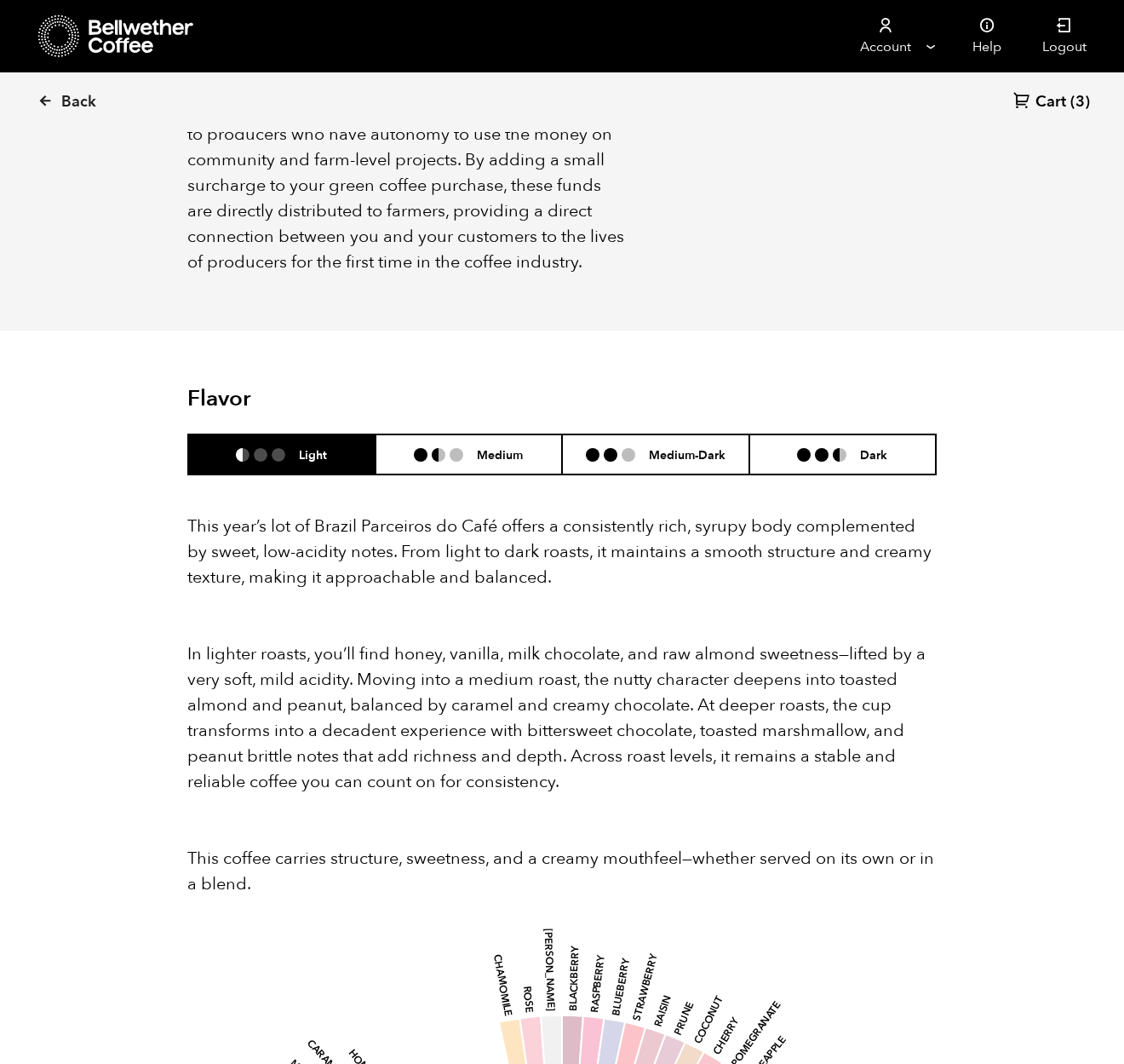
scroll to position [1155, 0]
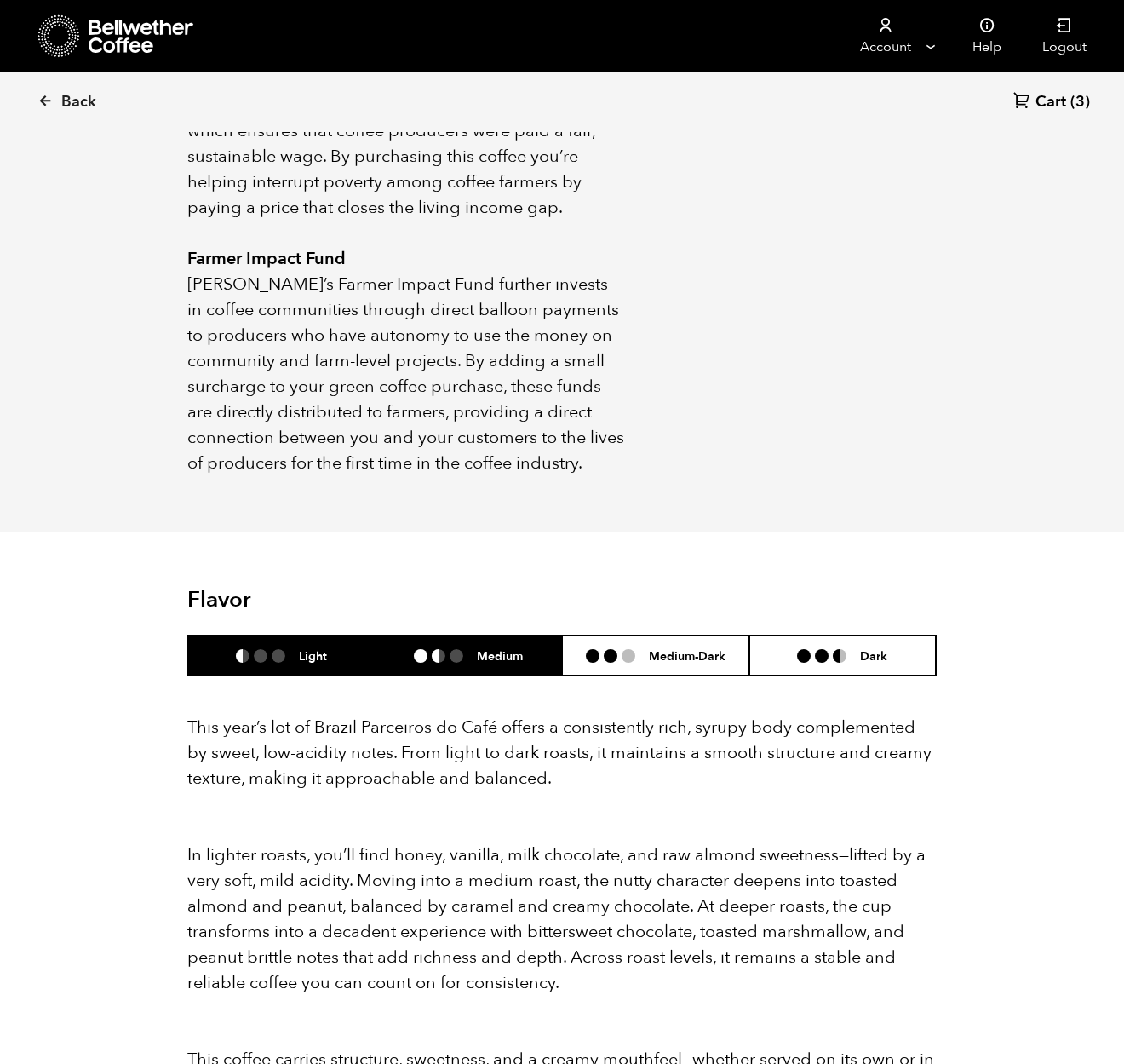
click at [515, 648] on h6 "Medium" at bounding box center [500, 655] width 46 height 14
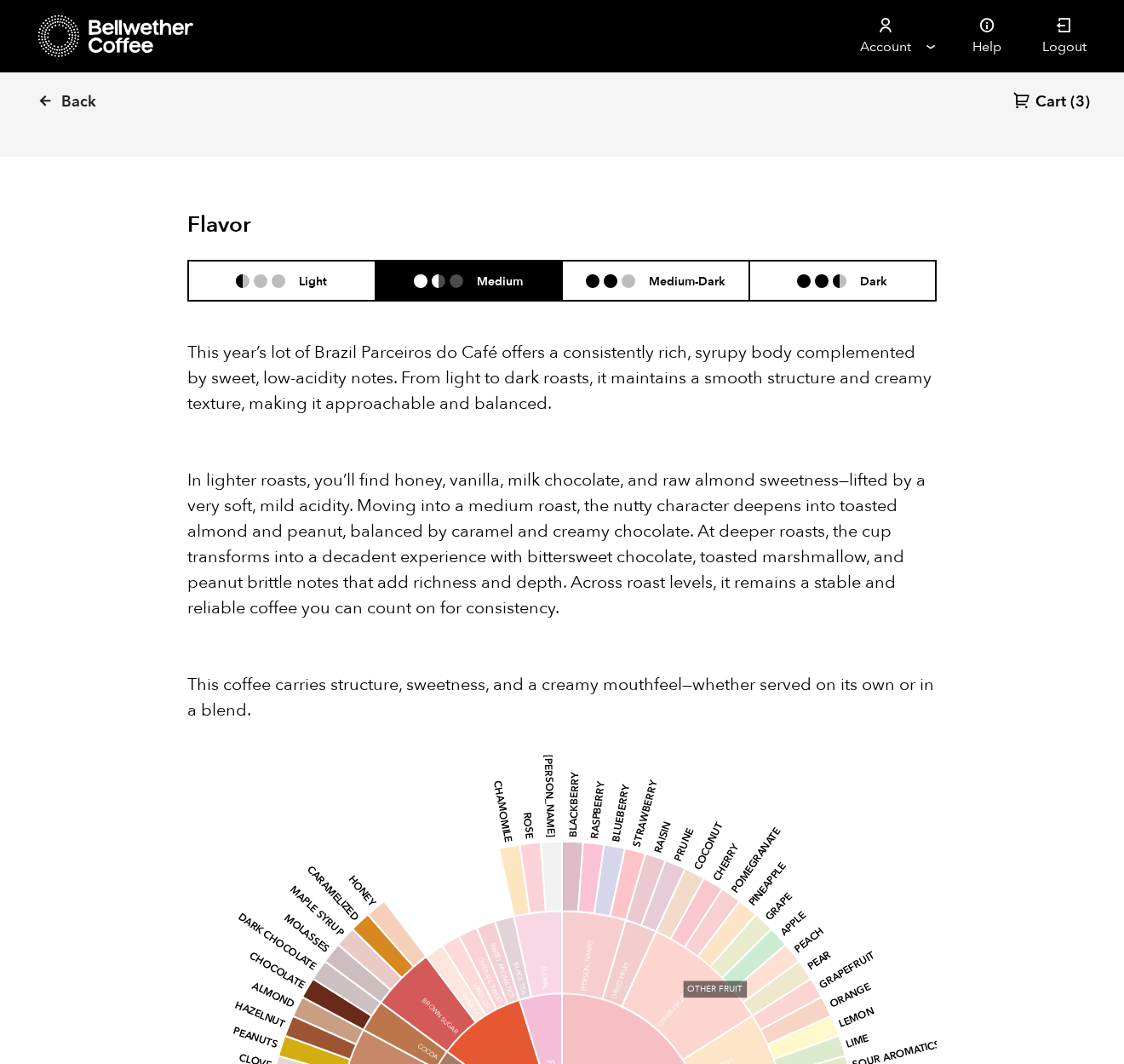
scroll to position [1352, 0]
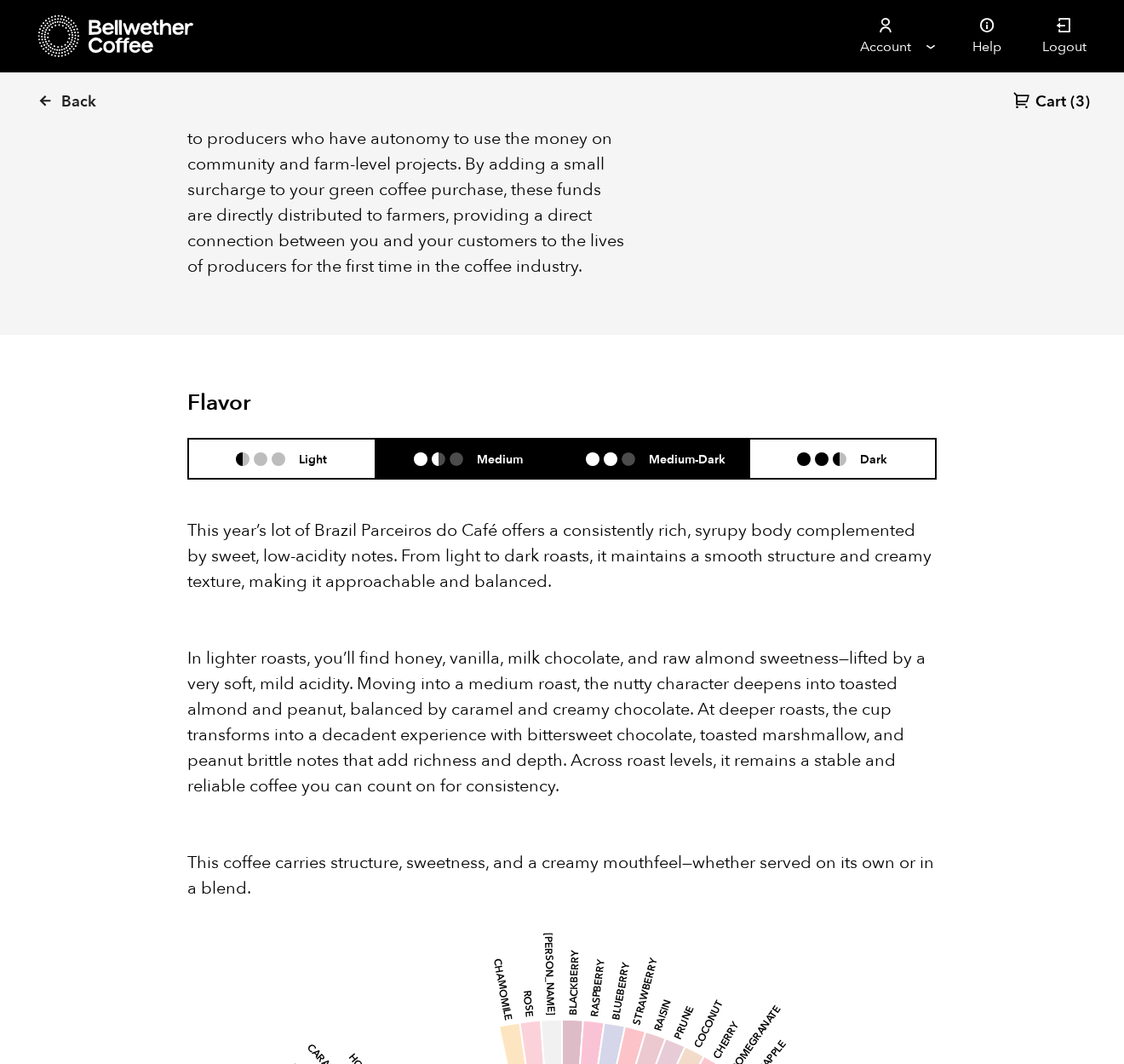
click at [647, 452] on ul at bounding box center [617, 459] width 63 height 13
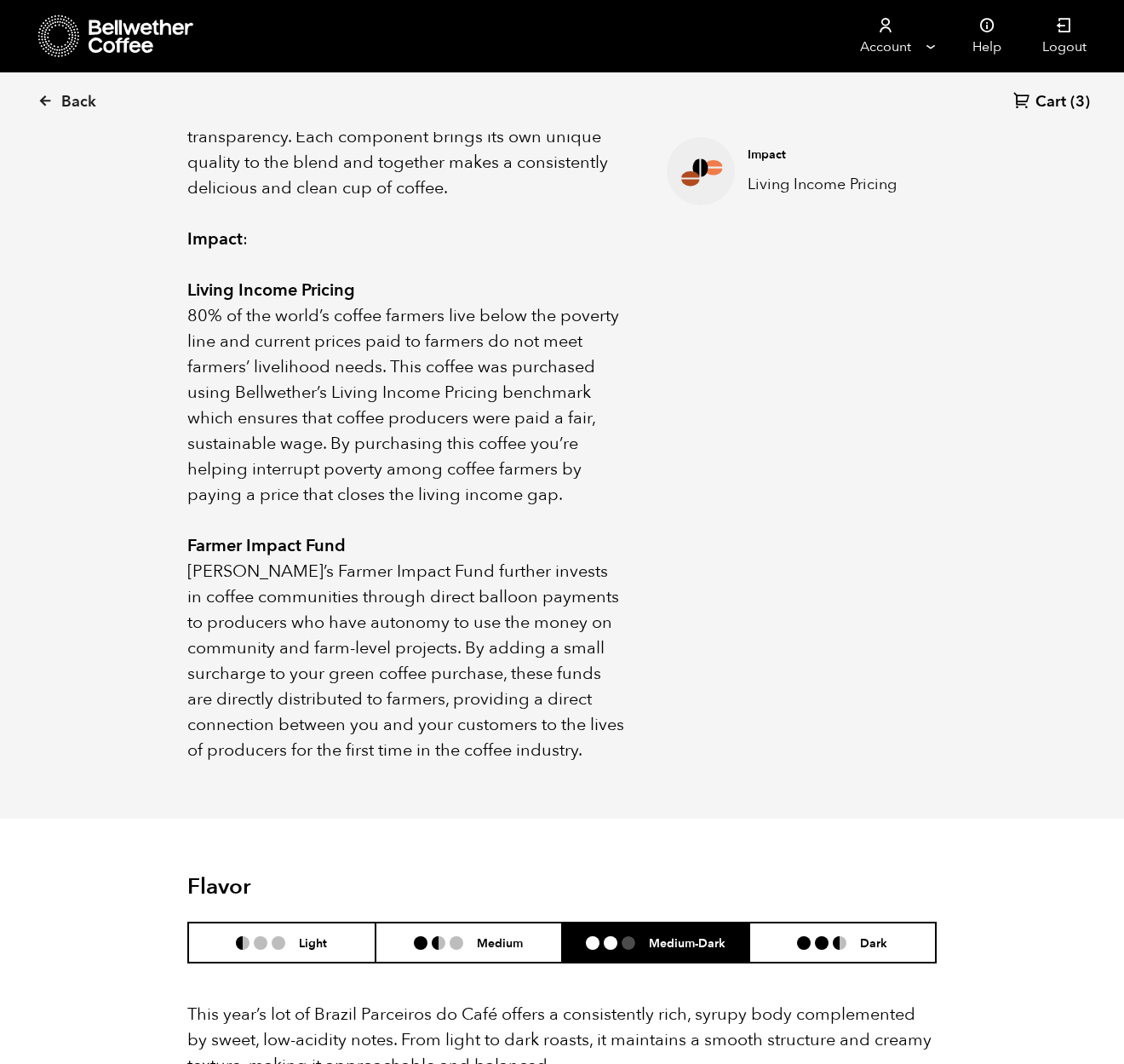
scroll to position [0, 0]
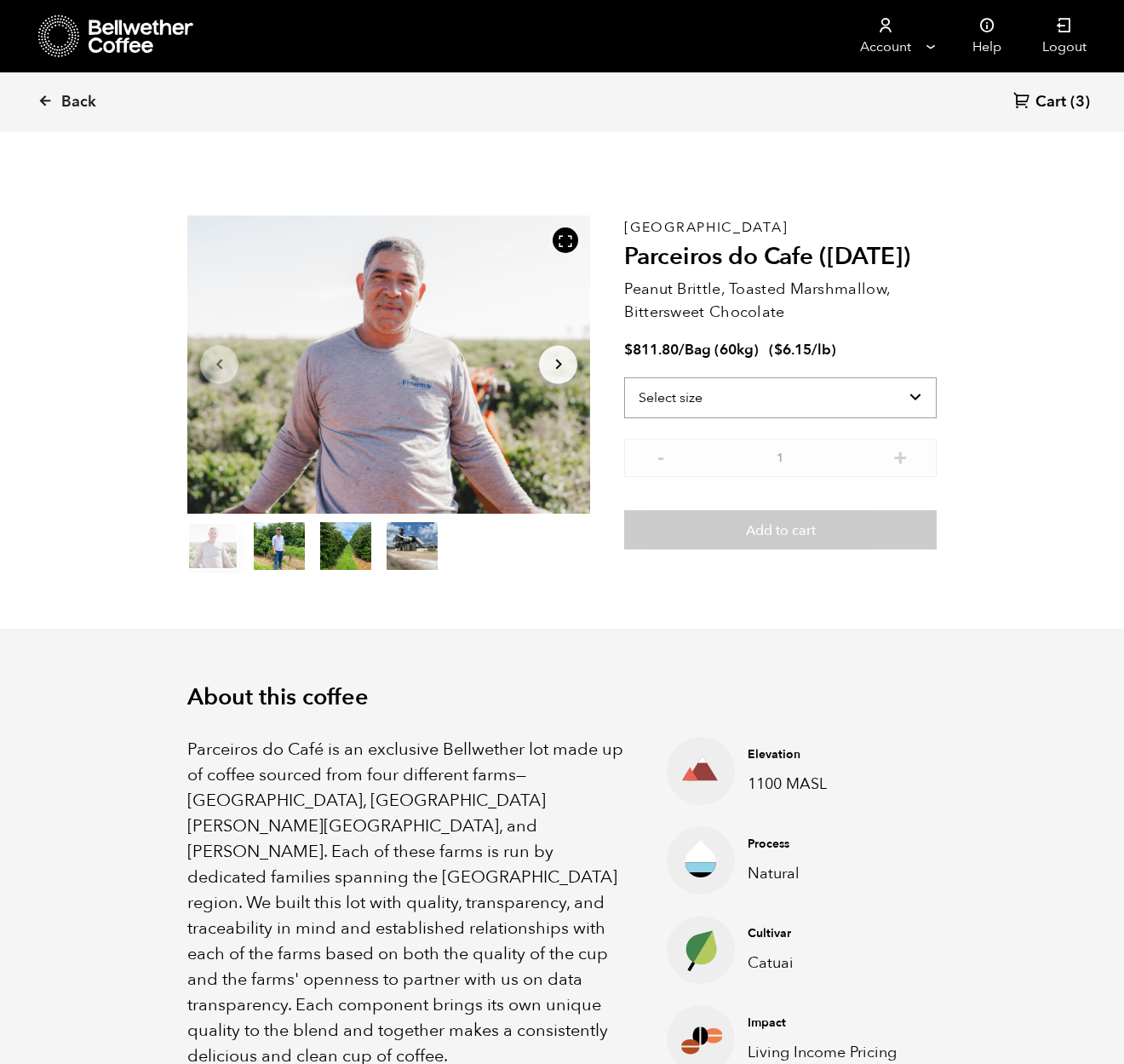
select select "bag-3"
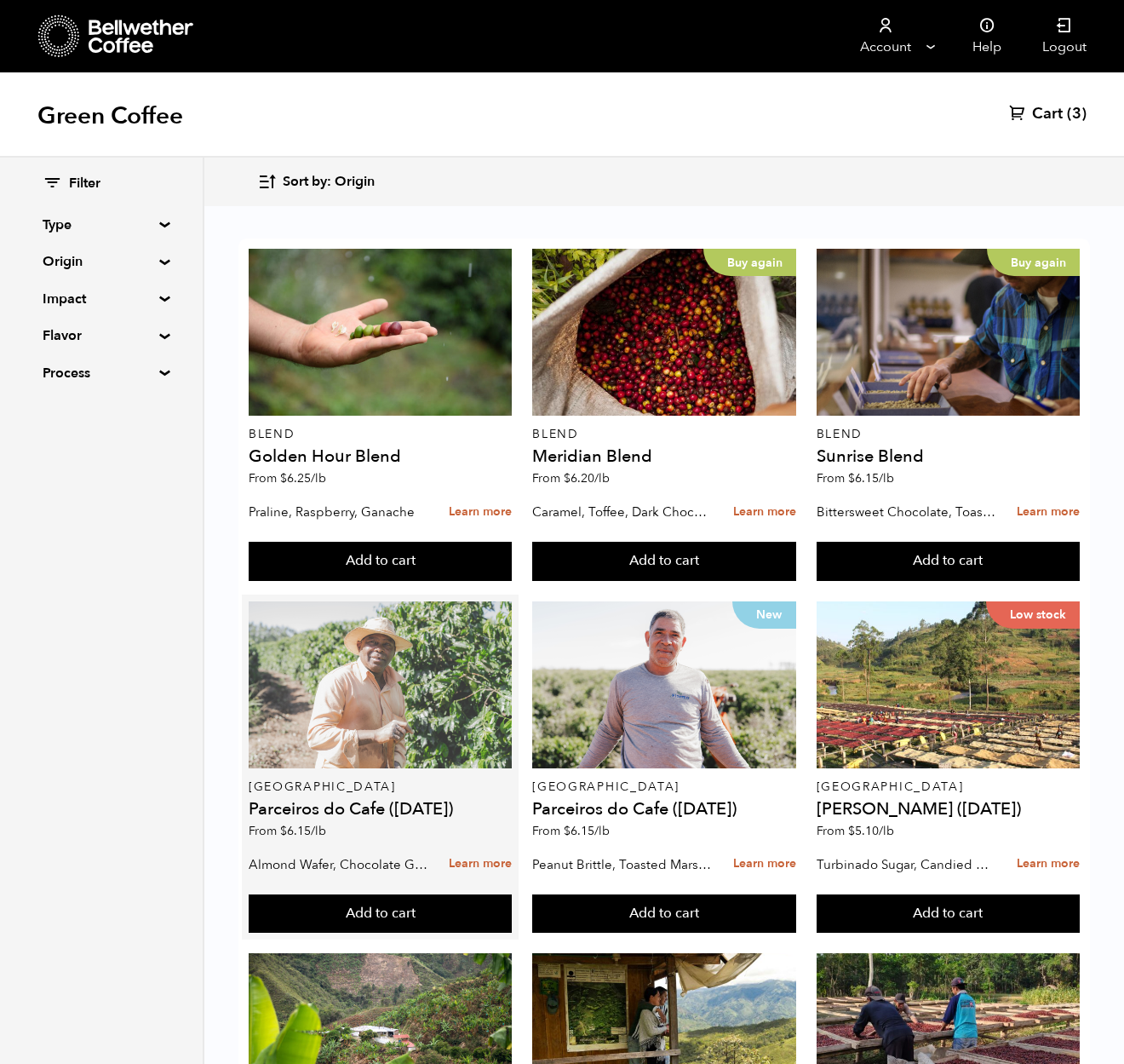
click at [329, 702] on div at bounding box center [380, 684] width 263 height 167
click at [335, 727] on div at bounding box center [380, 684] width 263 height 167
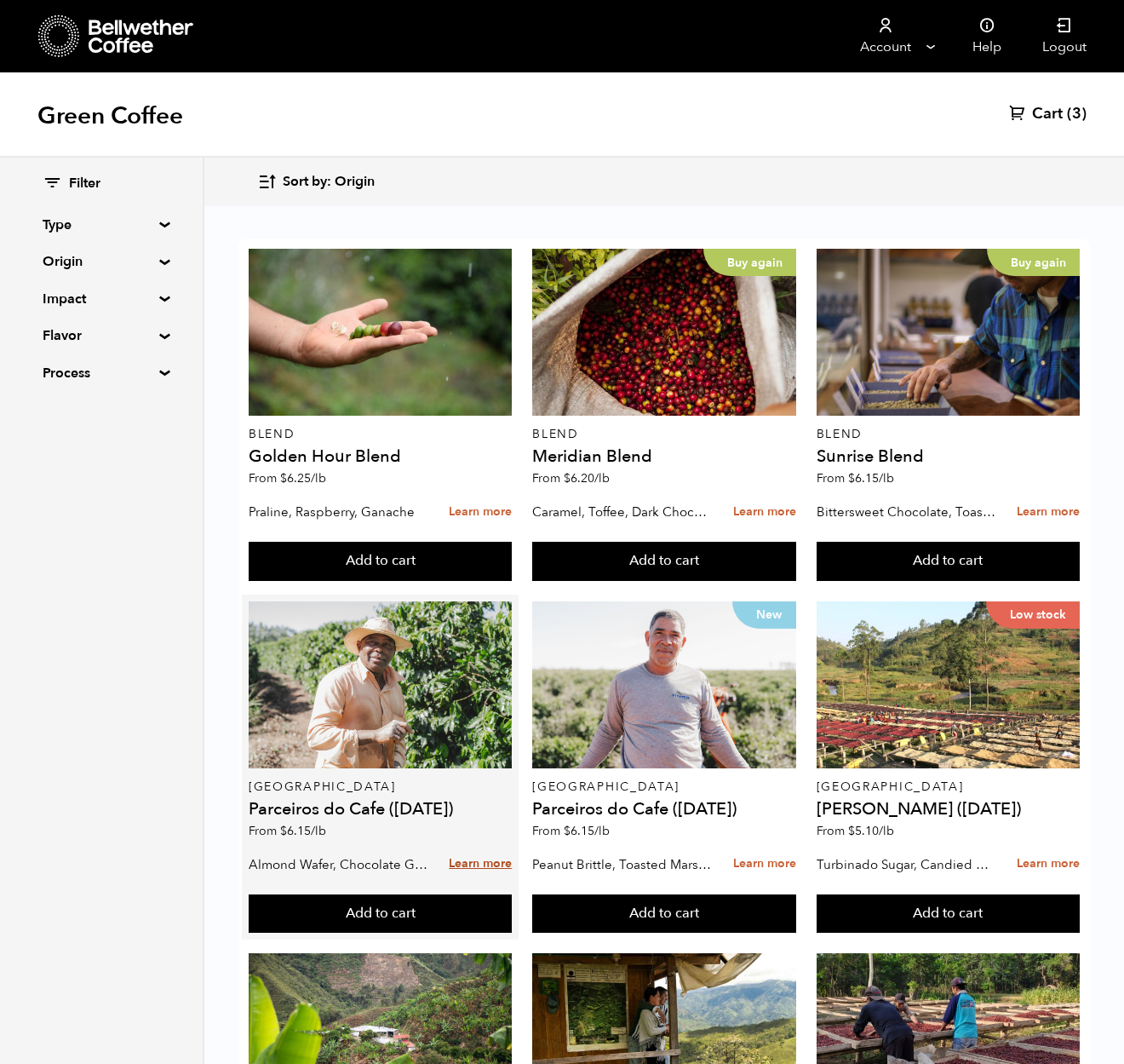
click at [475, 869] on link "Learn more" at bounding box center [480, 863] width 63 height 36
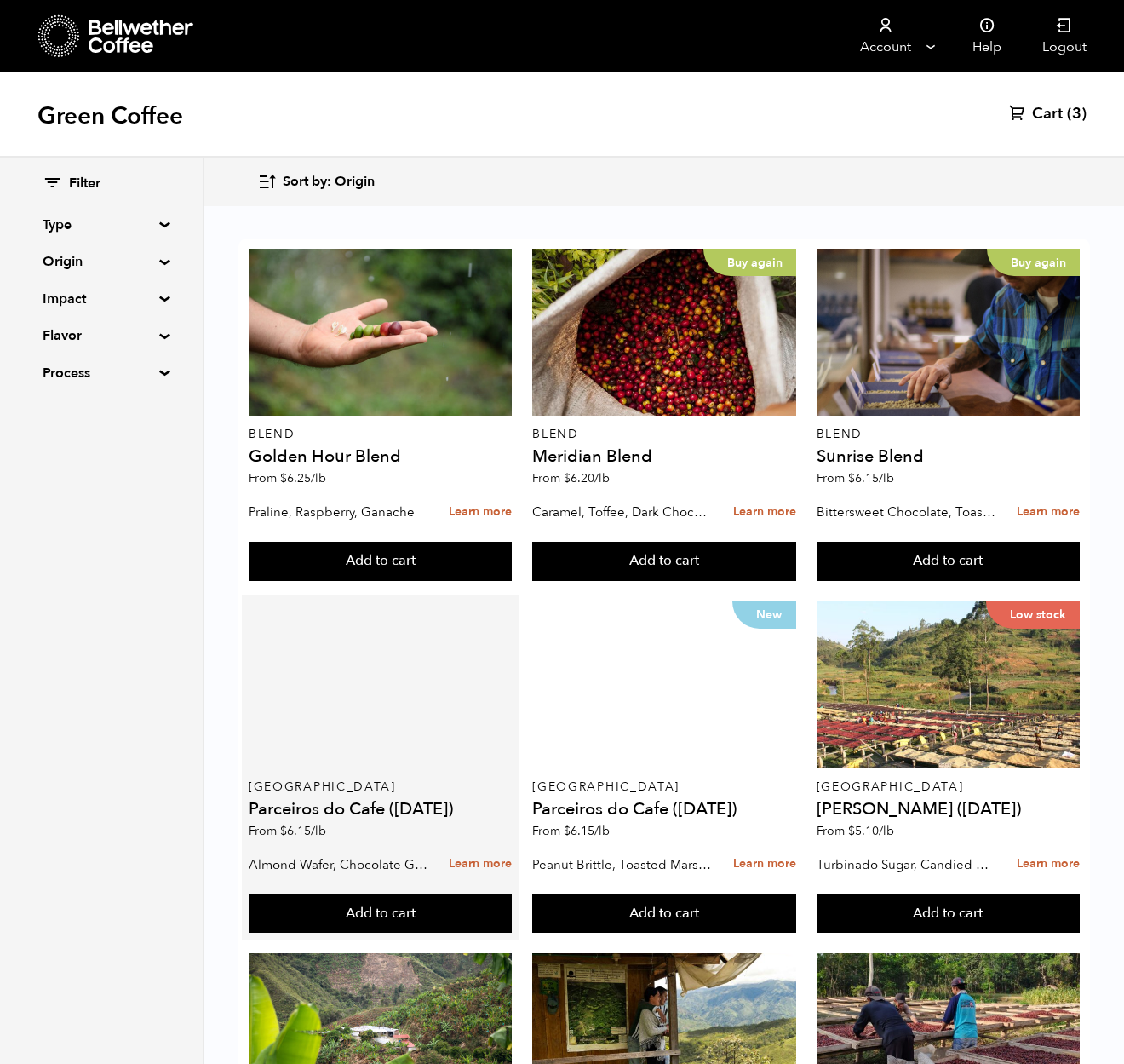
scroll to position [4, 0]
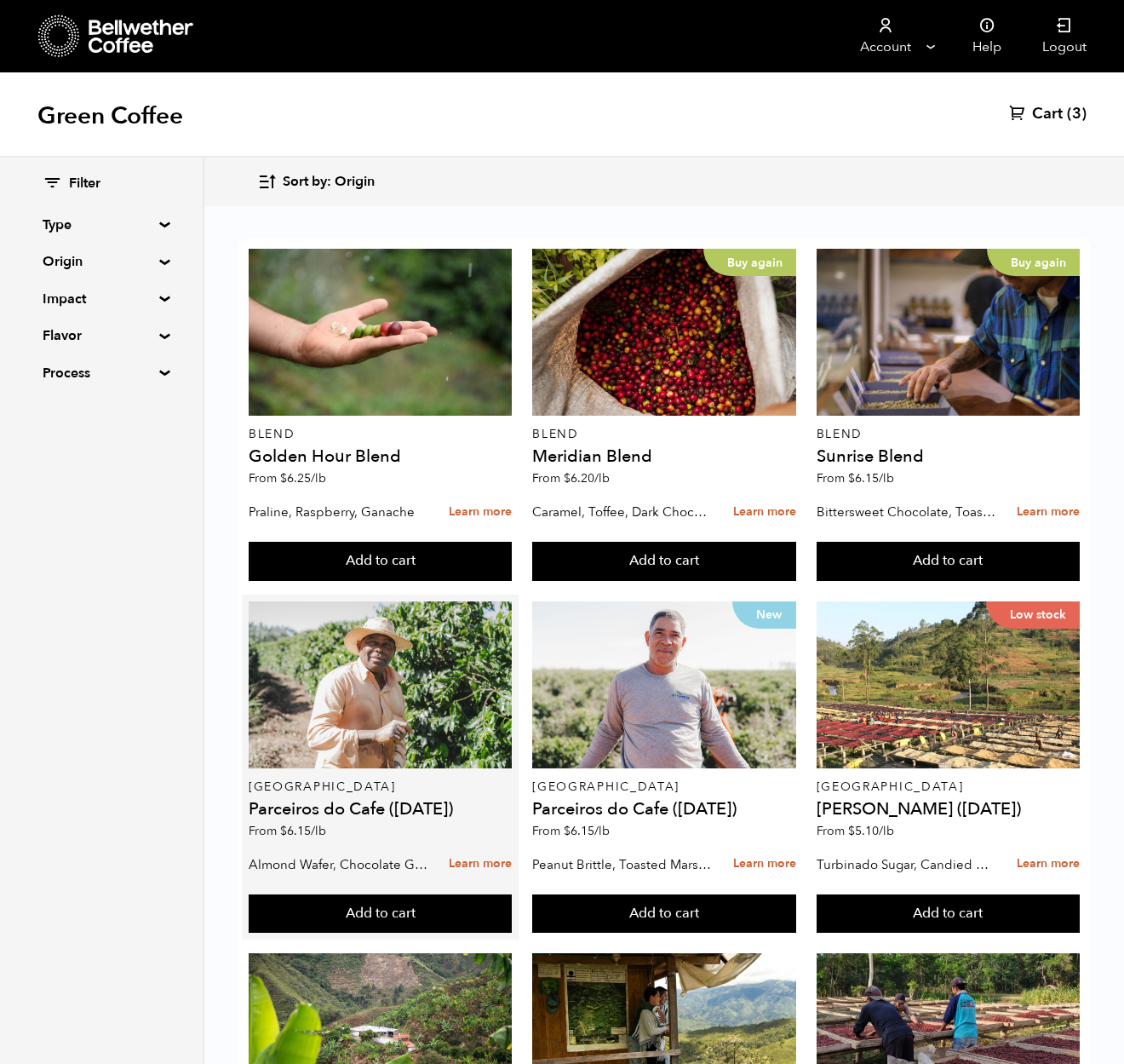
click at [353, 791] on div "Brazil Parceiros do Cafe ([DATE]) From $ 6.15 /lb" at bounding box center [380, 724] width 263 height 246
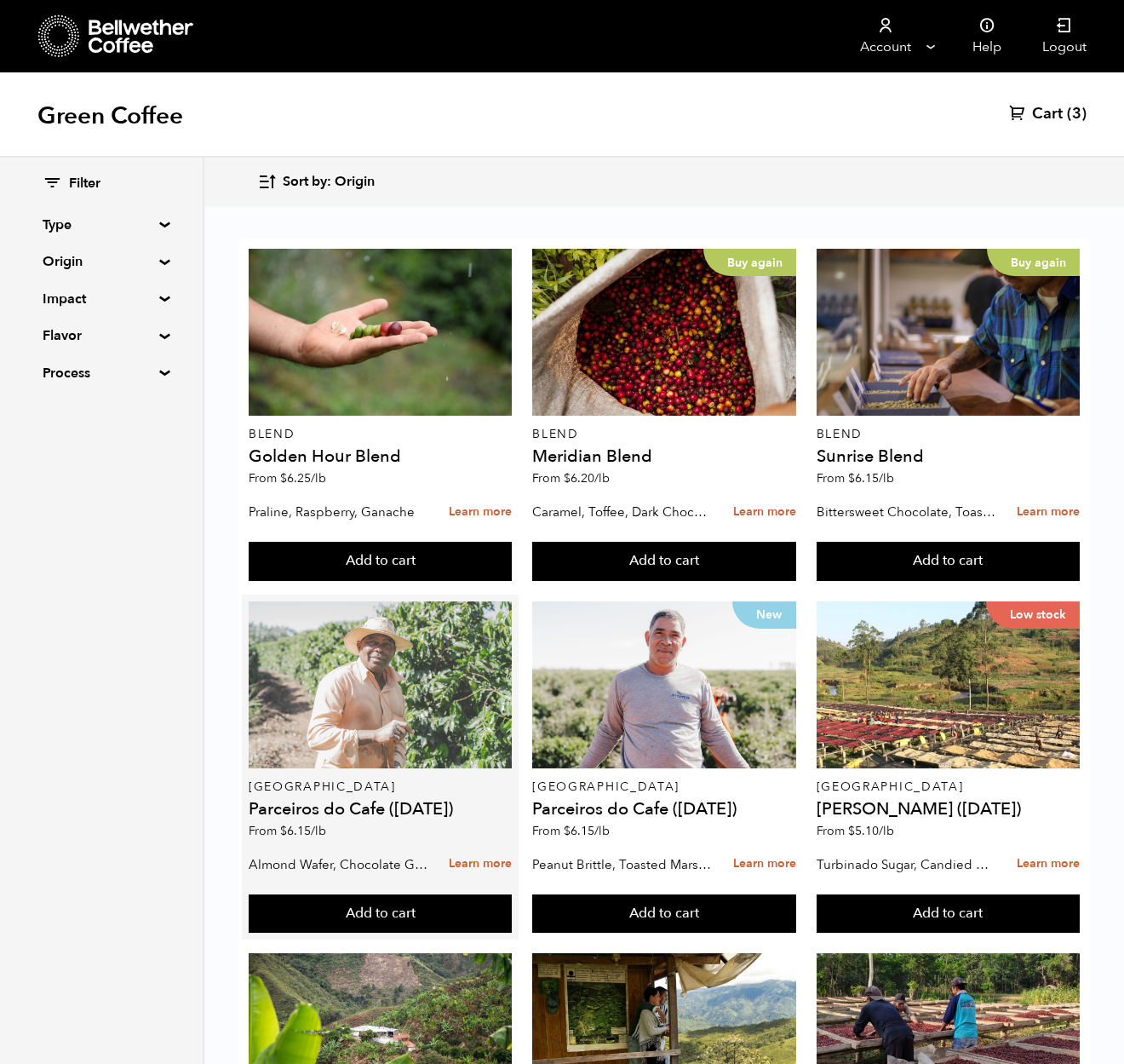
click at [354, 690] on div at bounding box center [380, 684] width 263 height 167
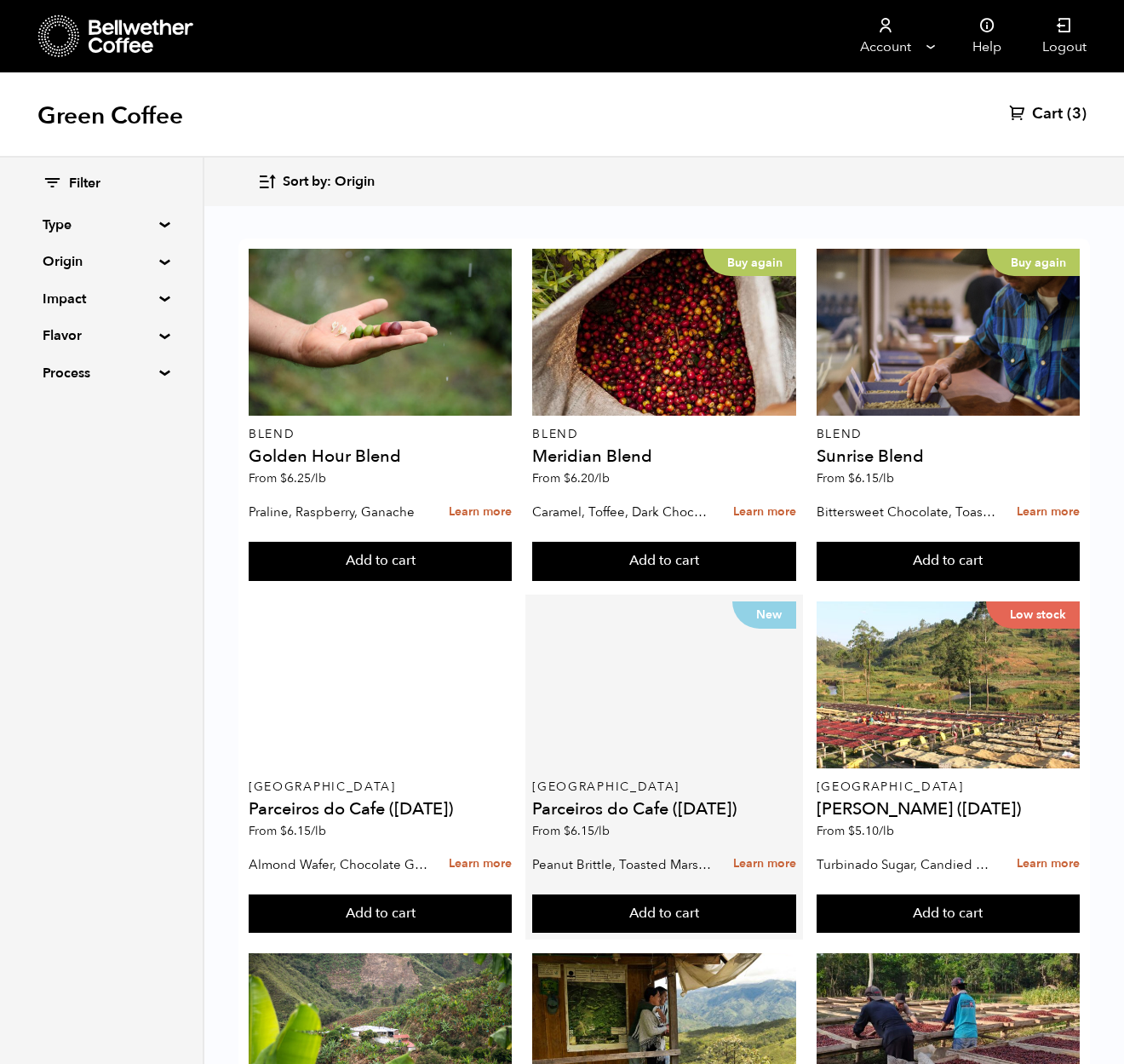
scroll to position [229, 0]
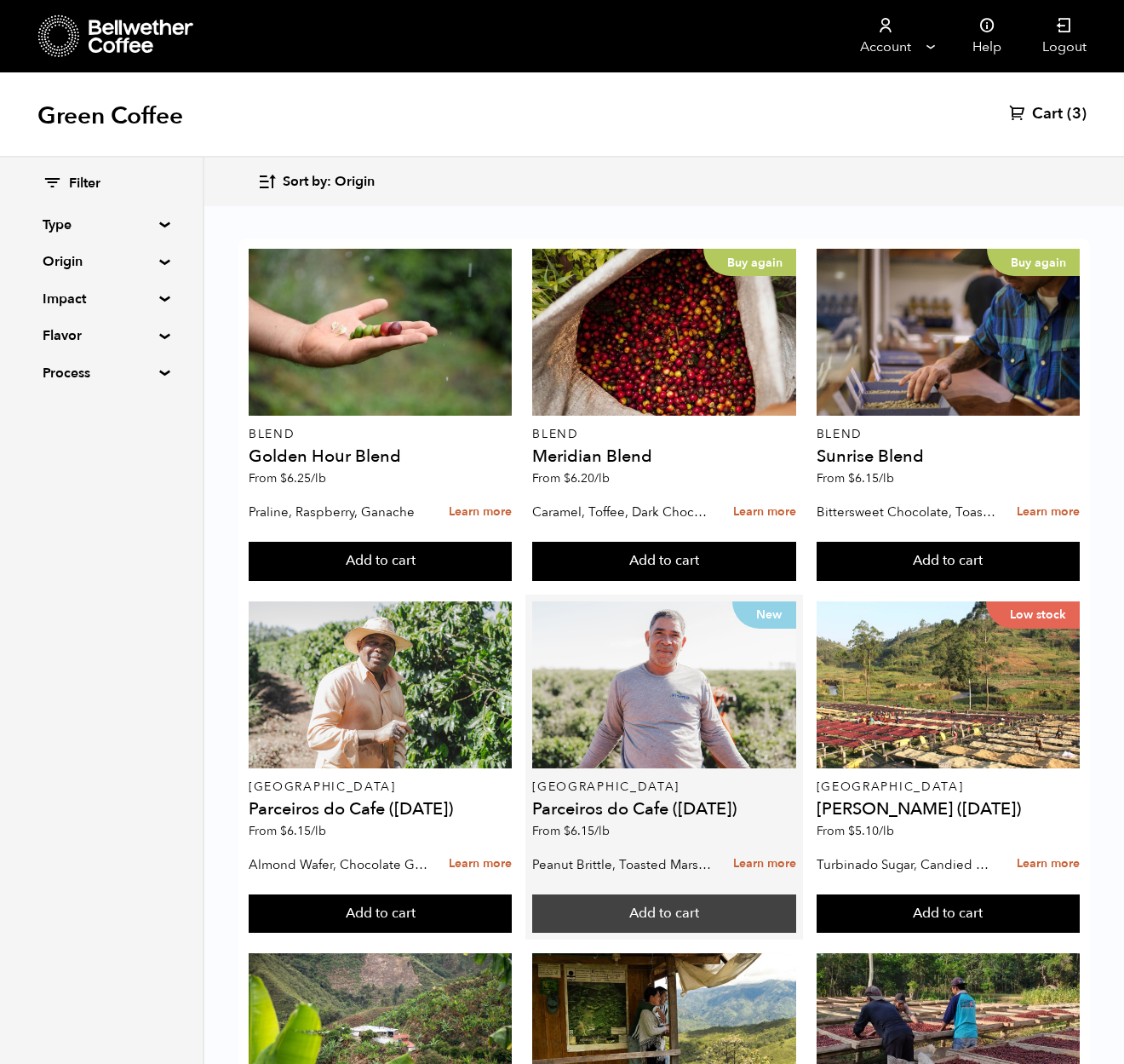
click at [621, 894] on button "Add to cart" at bounding box center [663, 914] width 263 height 39
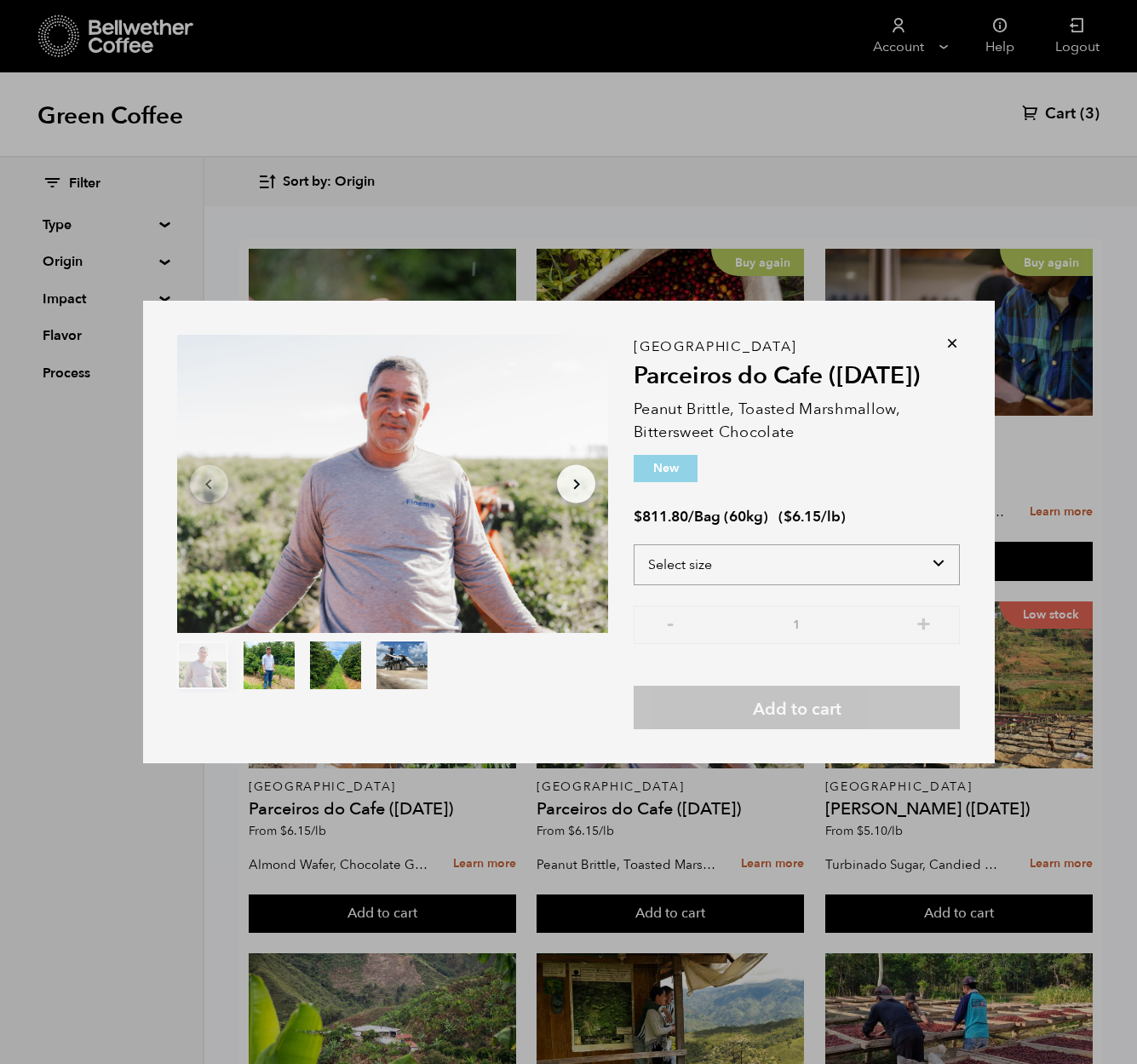
select select "bag-3"
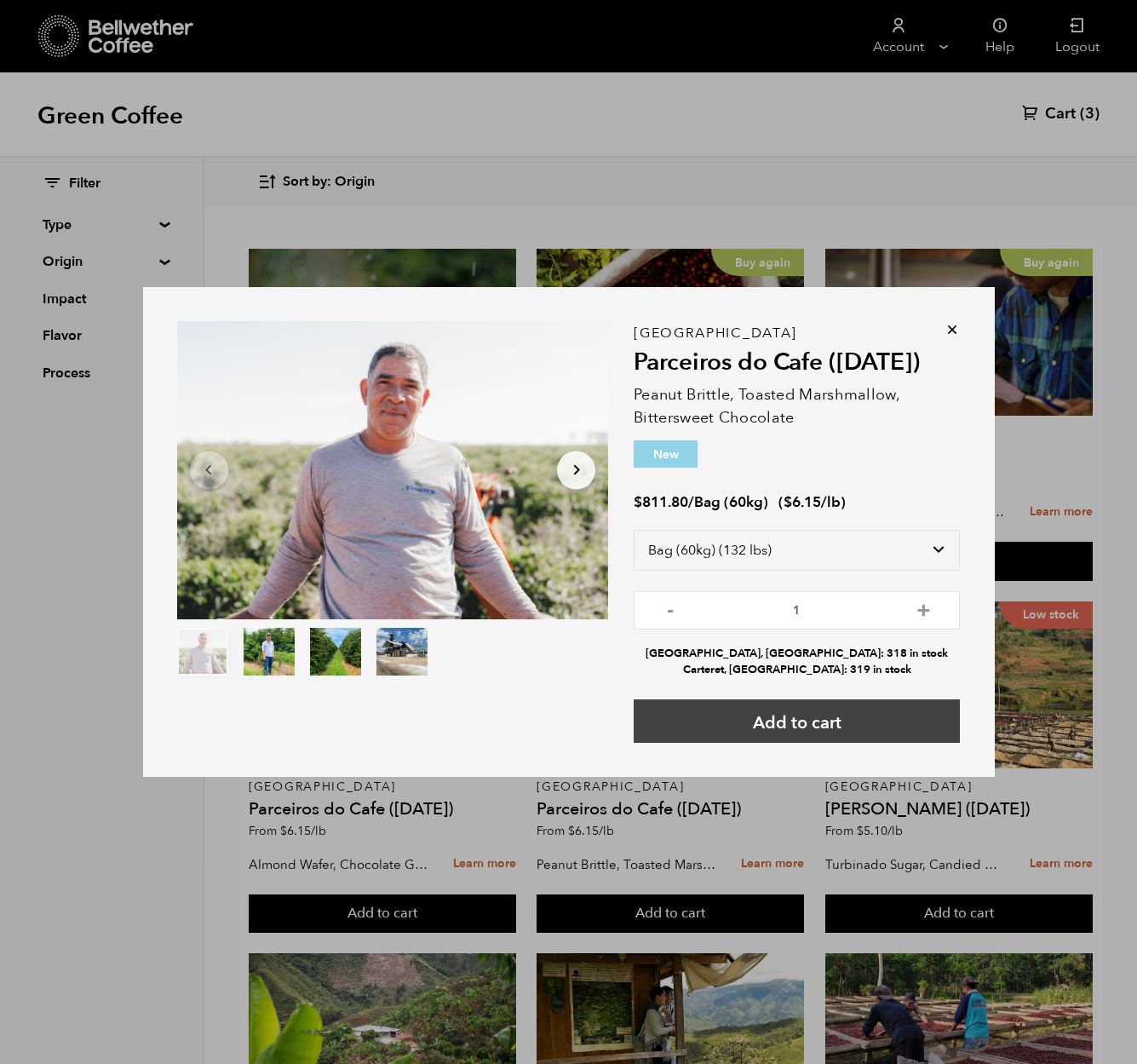
click at [780, 720] on button "Add to cart" at bounding box center [797, 721] width 326 height 43
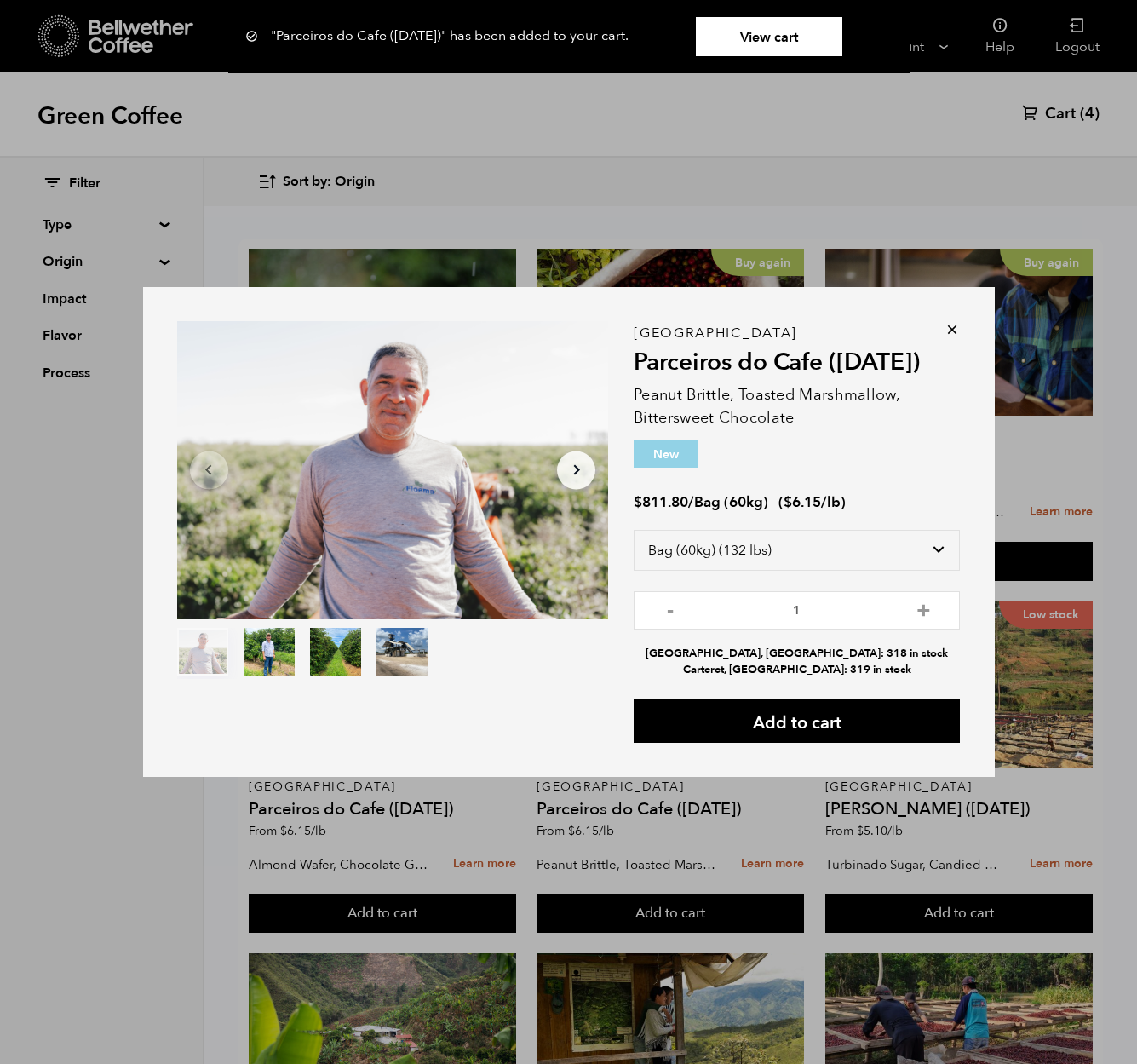
click at [980, 134] on div "Item 1 of 4 Arrow Left Arrow Right item 0 item 1 item 2 item 3 Item 1 of 4 "Par…" at bounding box center [568, 532] width 1137 height 1064
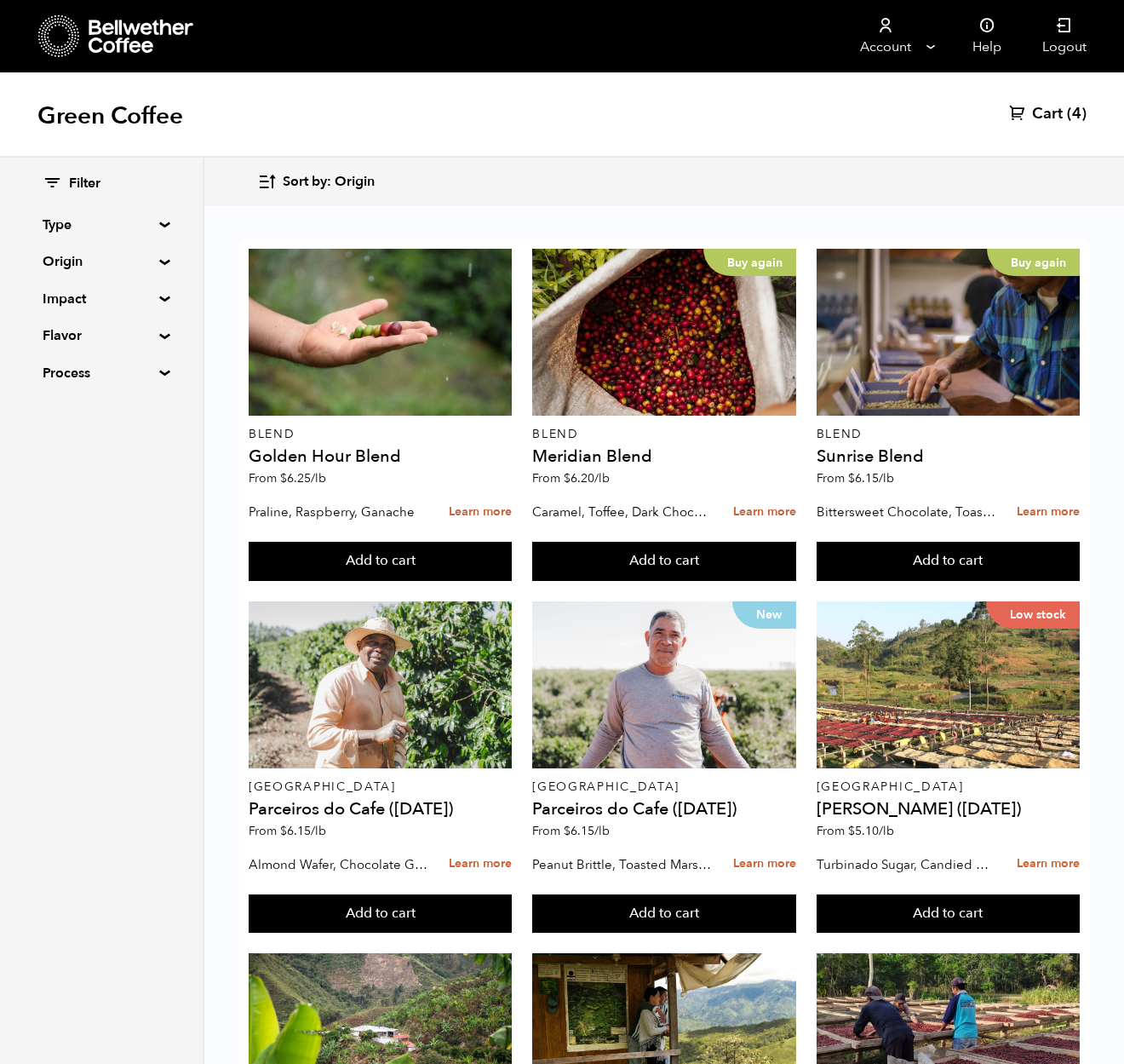
click at [1045, 118] on span "Cart" at bounding box center [1047, 113] width 31 height 20
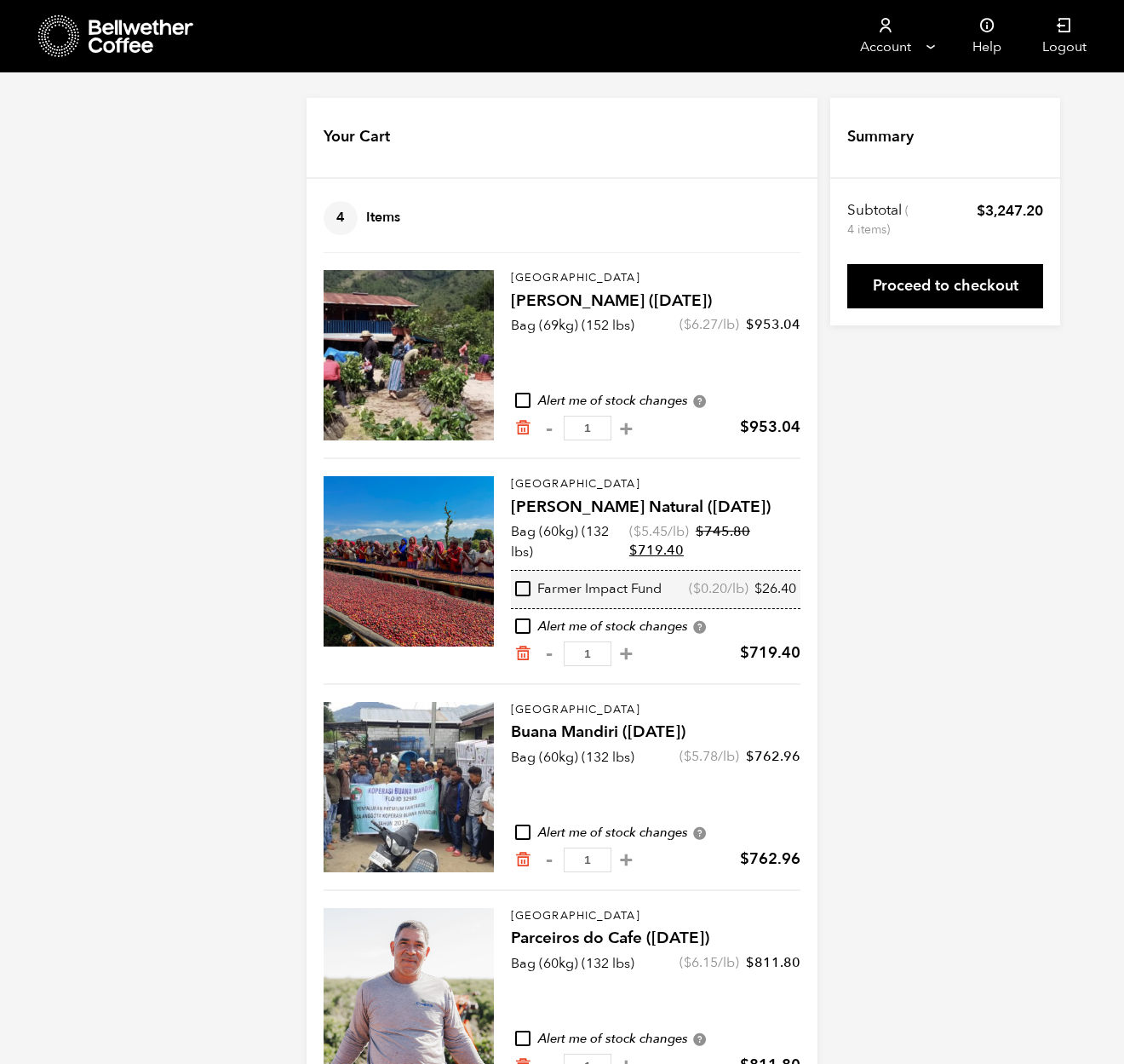
scroll to position [55, 0]
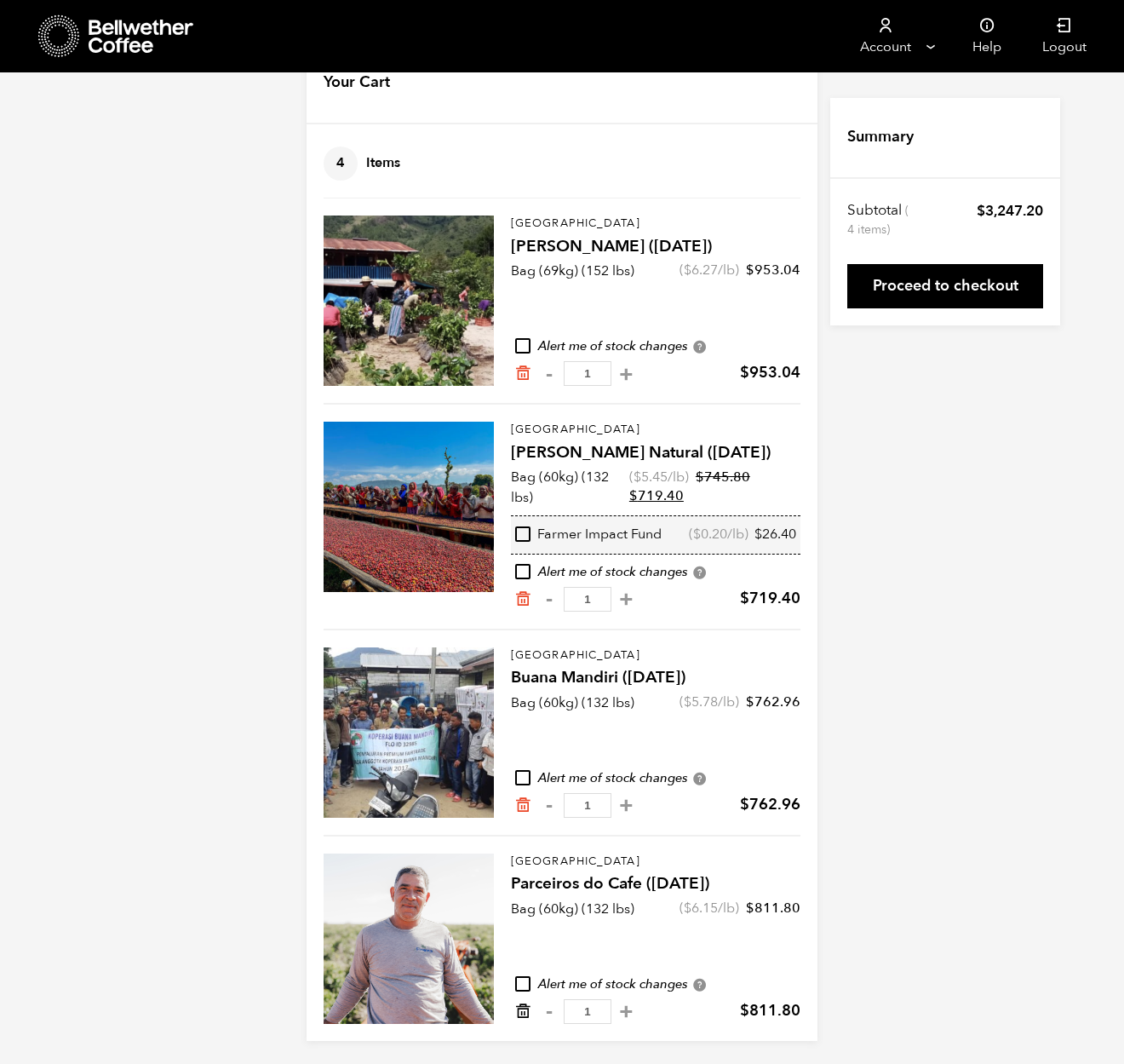
click at [527, 1011] on icon "Remove from cart" at bounding box center [522, 1010] width 17 height 17
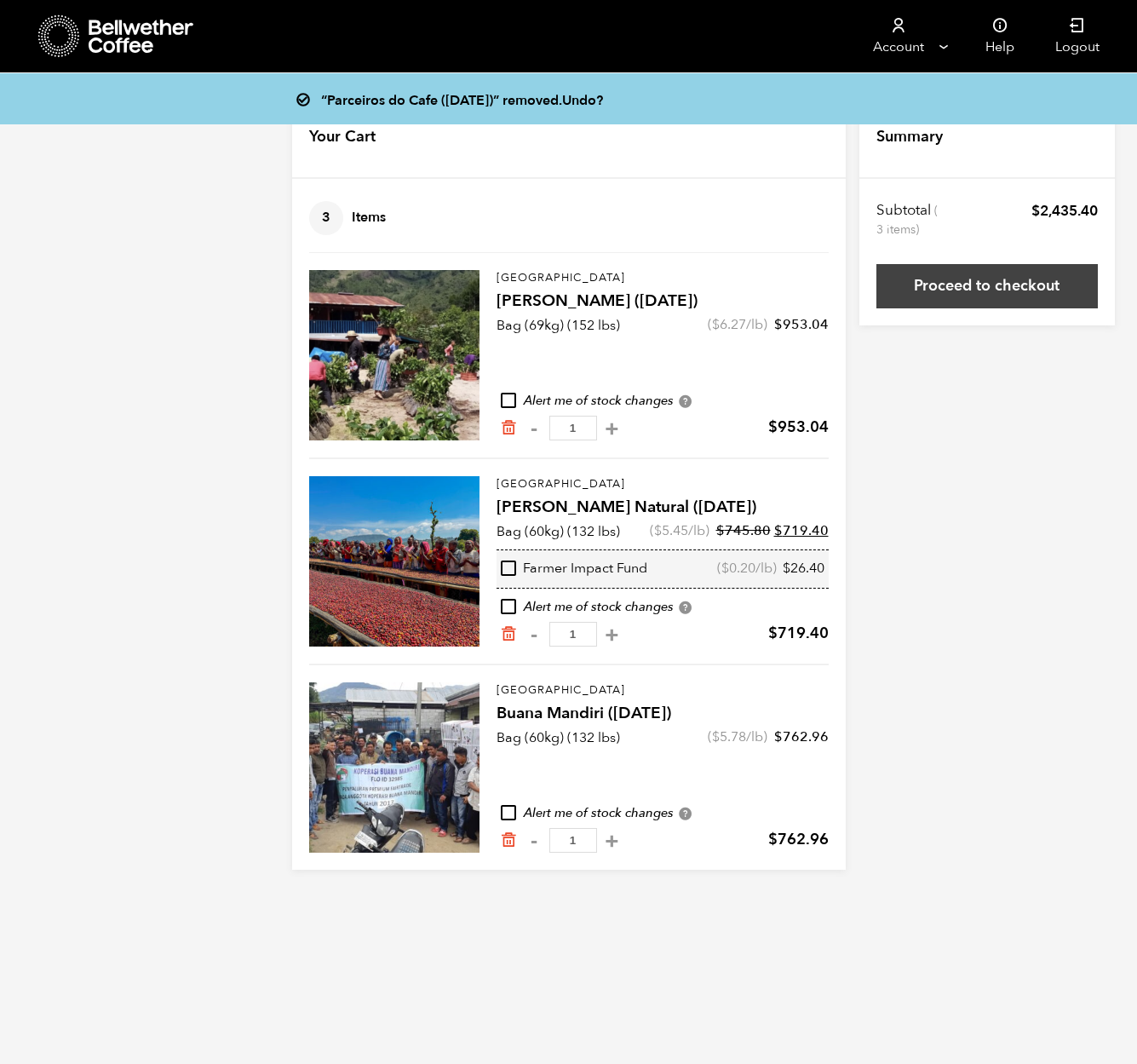
click at [970, 290] on link "Proceed to checkout" at bounding box center [987, 286] width 221 height 44
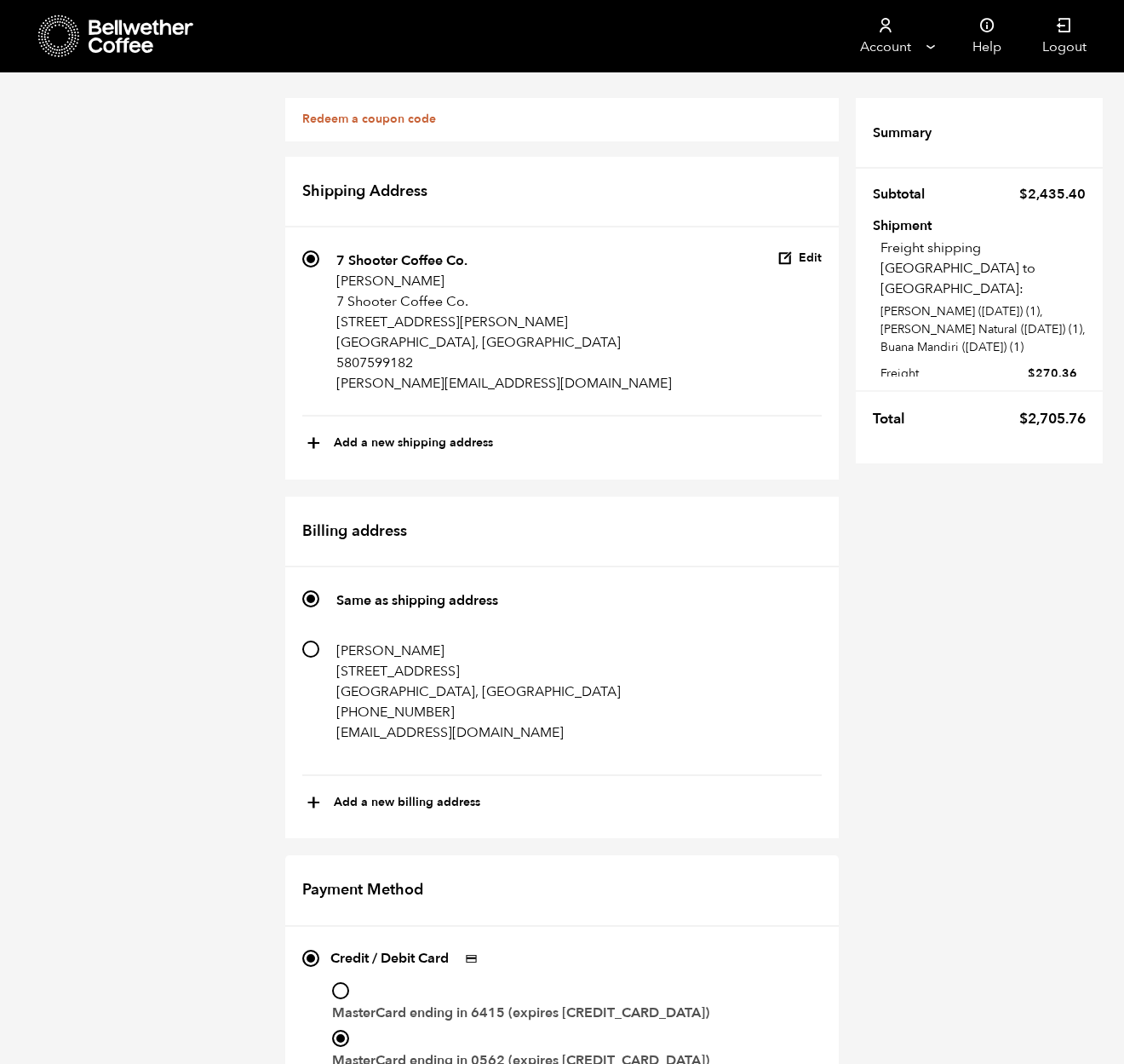
scroll to position [896, 0]
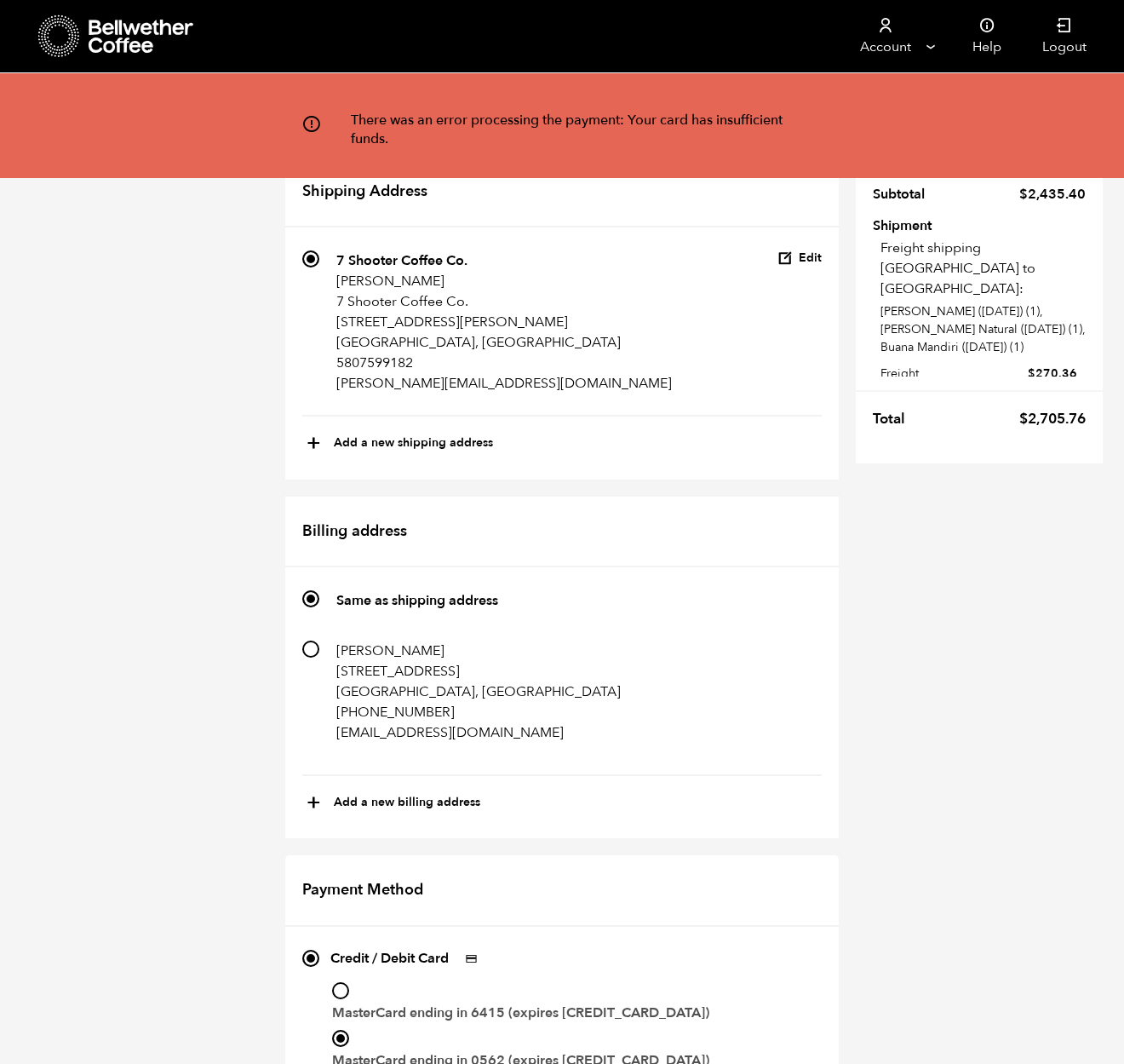
scroll to position [129, 0]
click at [344, 982] on input "MasterCard ending in 6415 (expires [CREDIT_CARD_DATA])" at bounding box center [340, 990] width 17 height 17
radio input "true"
drag, startPoint x: 800, startPoint y: 1021, endPoint x: 783, endPoint y: 1003, distance: 24.8
